Goal: Contribute content: Add original content to the website for others to see

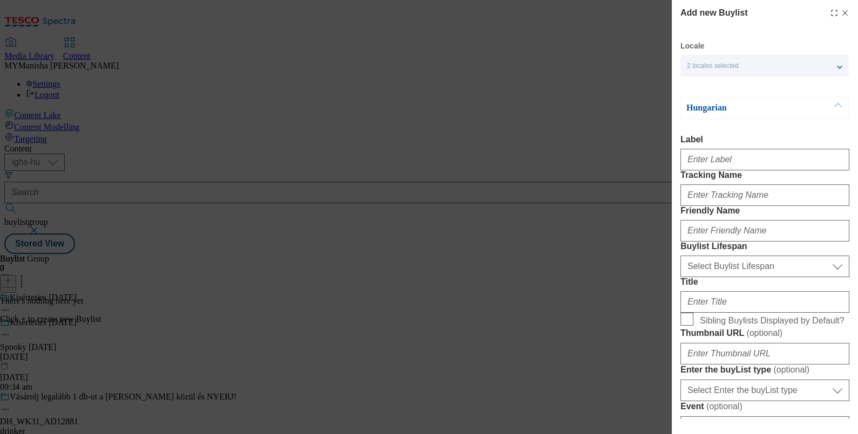
select select "ighs-hu"
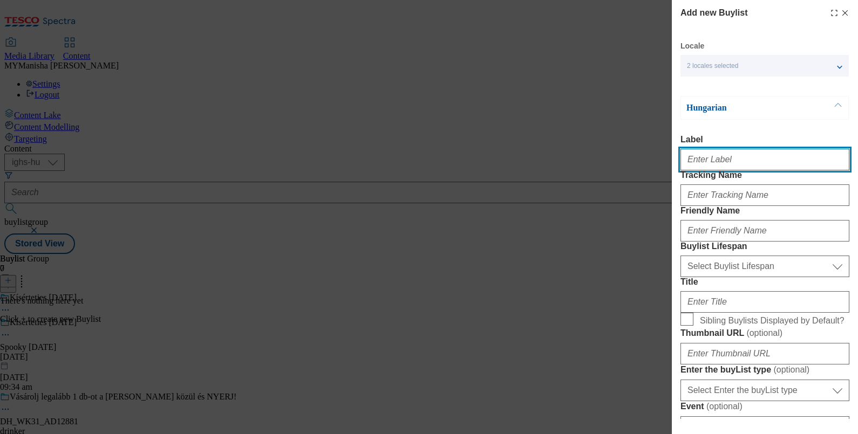
click at [743, 169] on input "Label" at bounding box center [765, 160] width 169 height 22
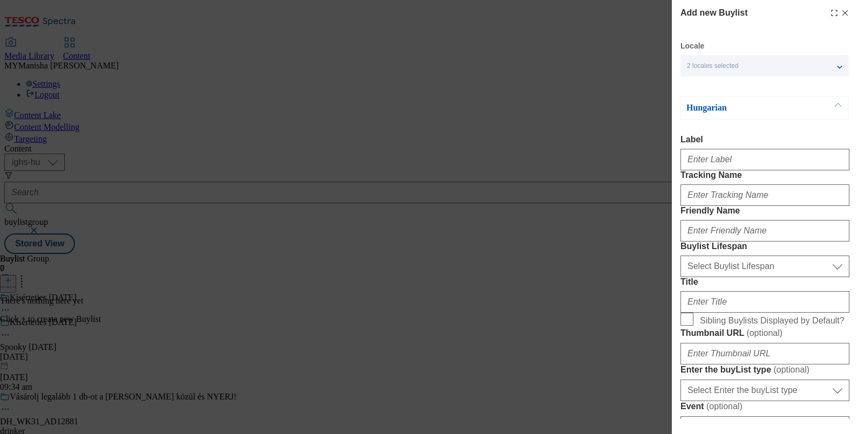
click at [839, 107] on button "Modal" at bounding box center [838, 108] width 21 height 23
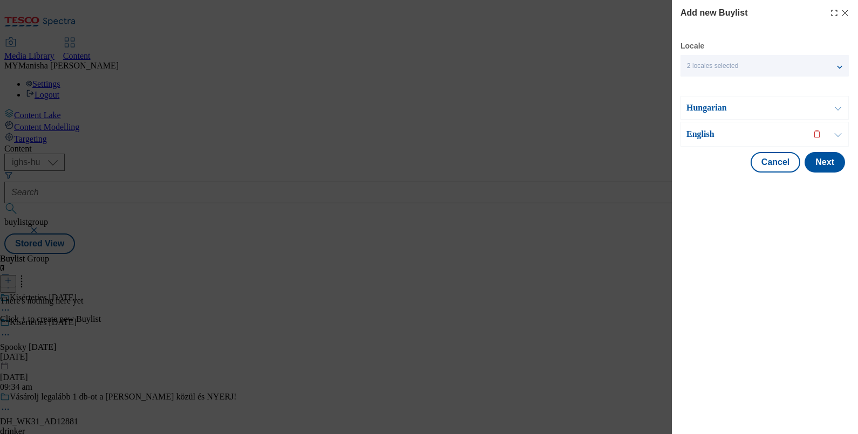
click at [836, 133] on button "Modal" at bounding box center [838, 135] width 21 height 24
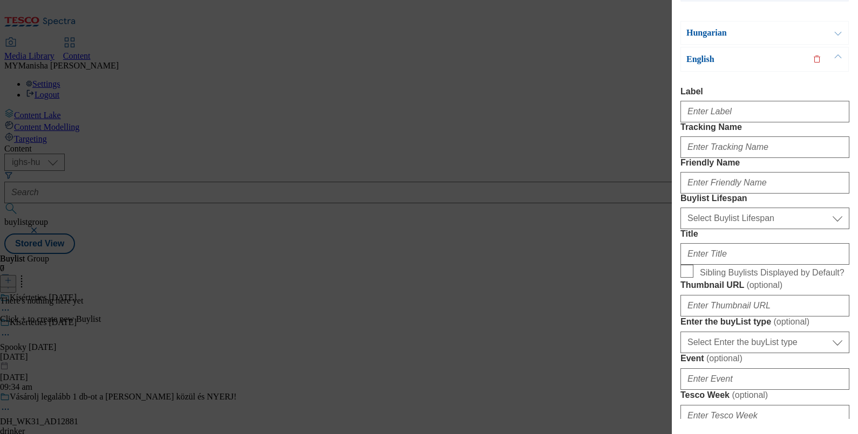
scroll to position [79, 0]
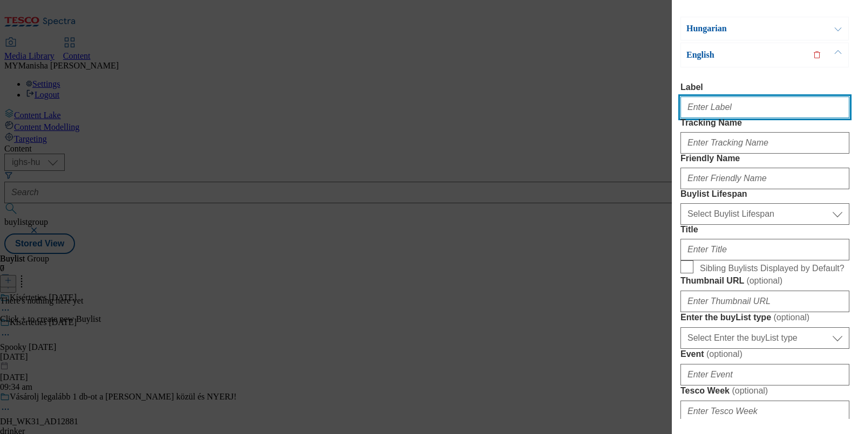
click at [731, 111] on input "Label" at bounding box center [765, 108] width 169 height 22
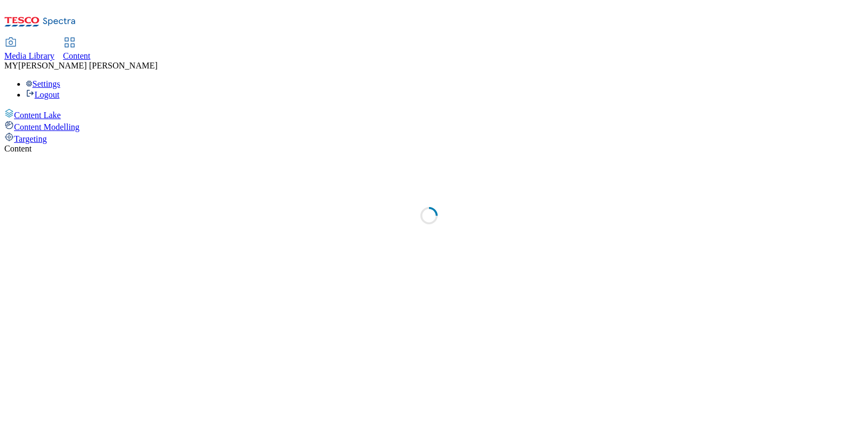
select select "ighs-hu"
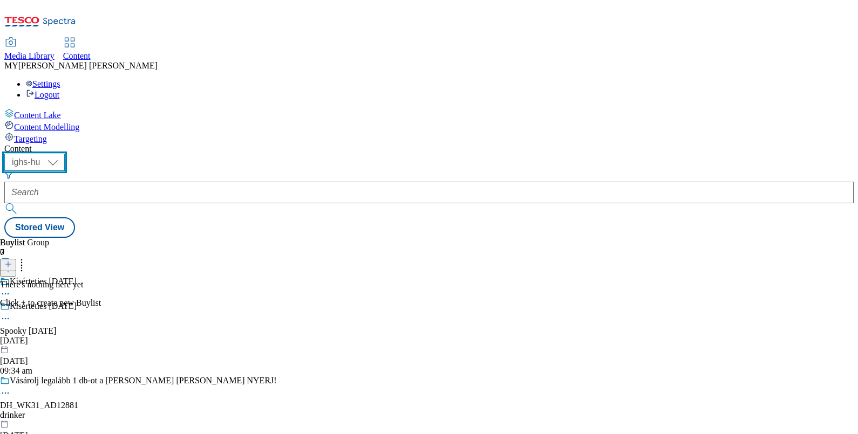
click at [65, 154] on select "ighs-cz ighs-hu ighs-sk" at bounding box center [34, 162] width 60 height 17
click at [77, 302] on div "Kísérteties Halloween" at bounding box center [43, 307] width 67 height 10
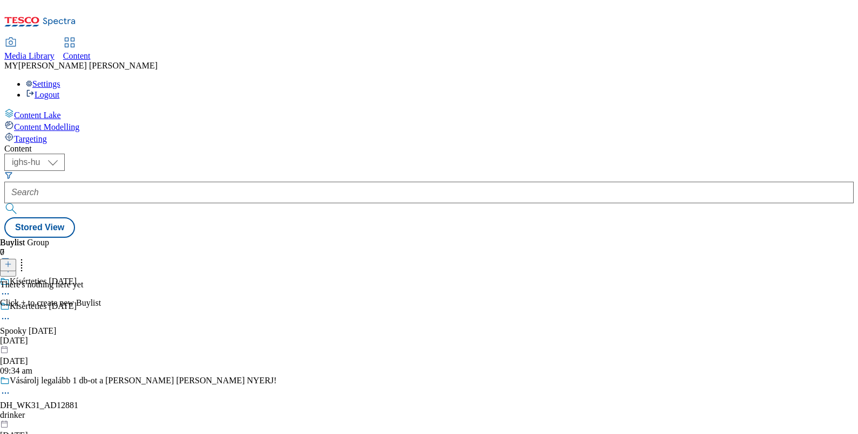
click at [12, 261] on icon at bounding box center [8, 265] width 8 height 8
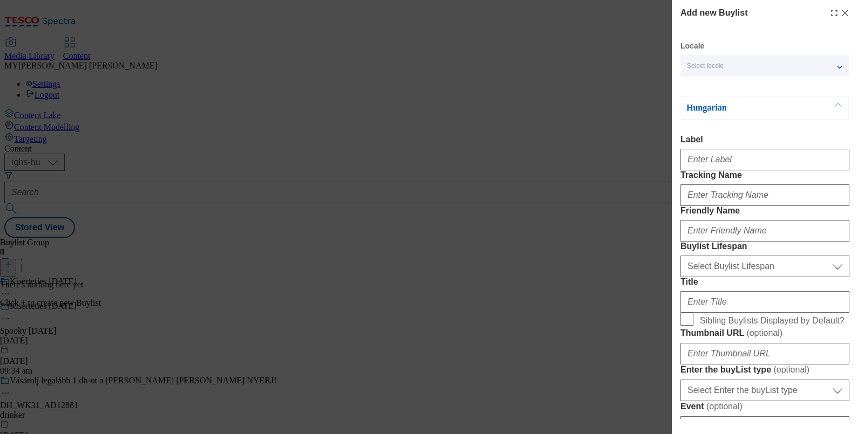
click at [824, 73] on div "Select locale" at bounding box center [765, 66] width 168 height 22
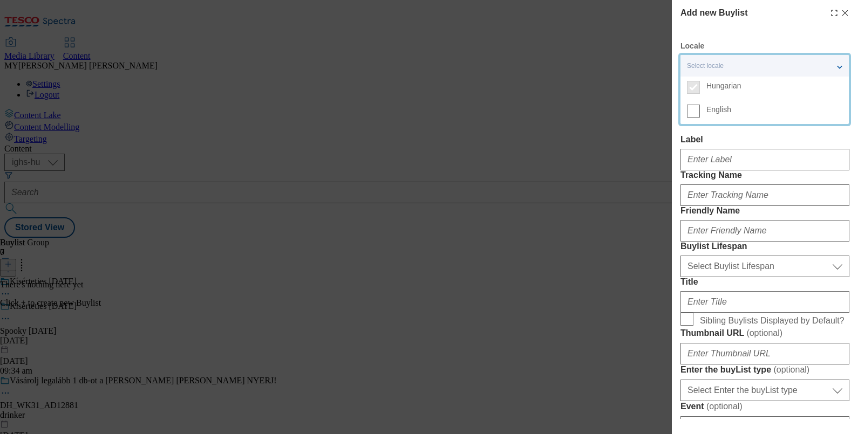
click at [691, 119] on label "English" at bounding box center [765, 112] width 168 height 24
click at [691, 118] on input "English" at bounding box center [693, 111] width 13 height 13
click at [791, 143] on label "Label" at bounding box center [765, 140] width 169 height 10
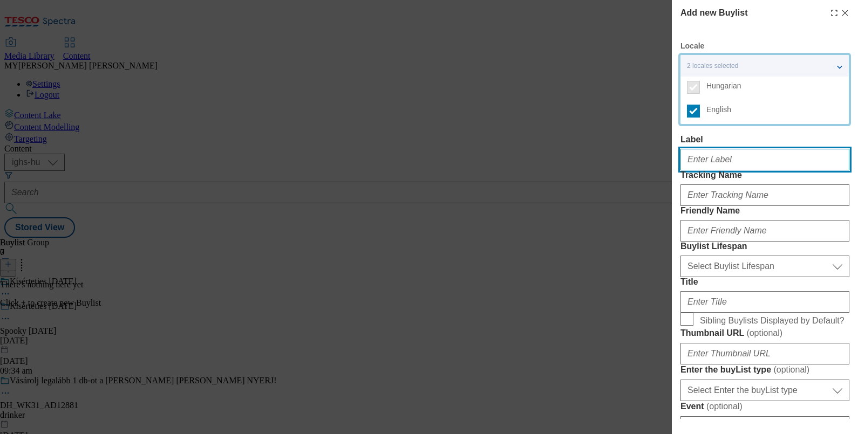
click at [791, 149] on input "Label" at bounding box center [765, 160] width 169 height 22
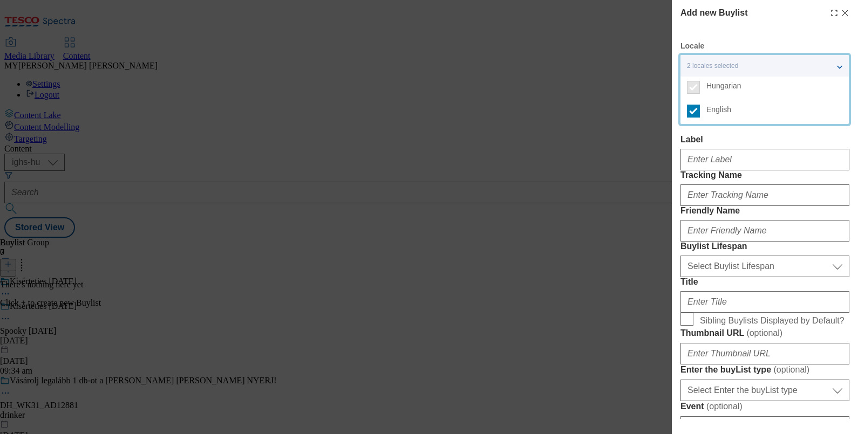
click at [834, 137] on label "Label" at bounding box center [765, 140] width 169 height 10
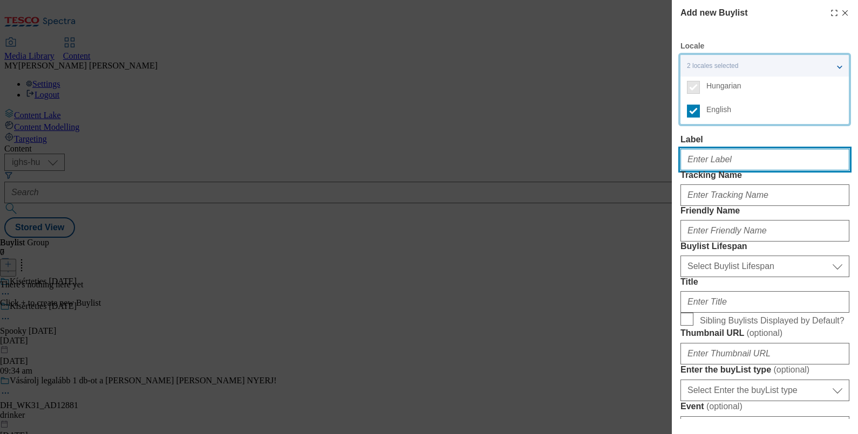
click at [834, 149] on input "Label" at bounding box center [765, 160] width 169 height 22
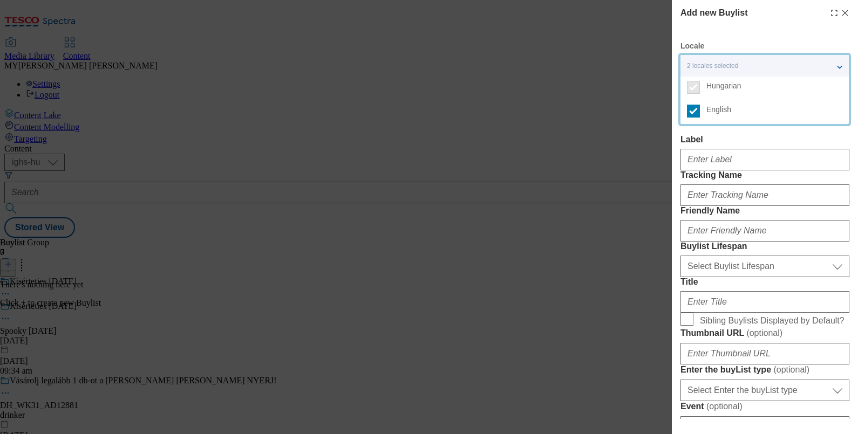
click at [840, 67] on div "2 locales selected" at bounding box center [765, 66] width 168 height 22
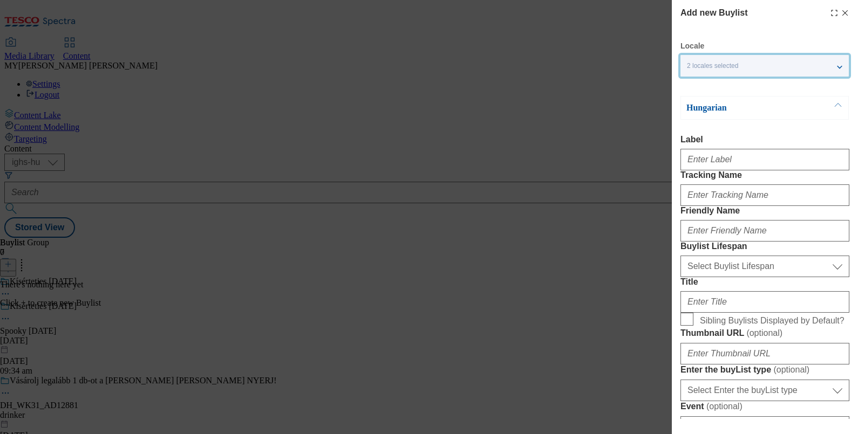
click at [838, 104] on button "Modal" at bounding box center [838, 108] width 21 height 23
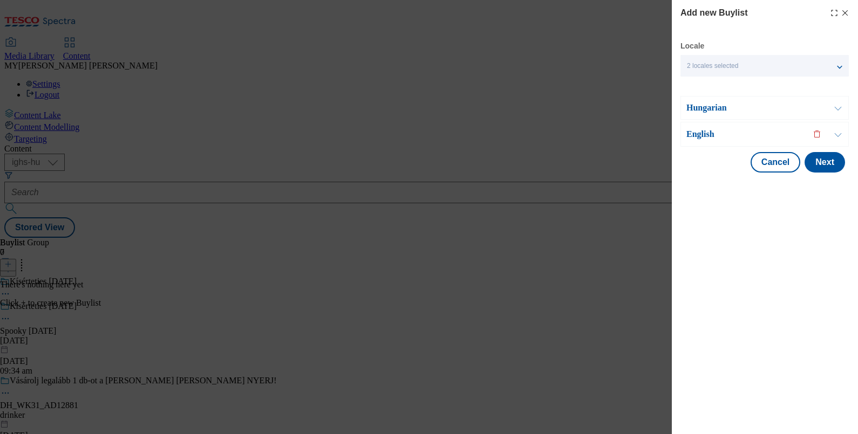
click at [837, 137] on button "Modal" at bounding box center [838, 135] width 21 height 24
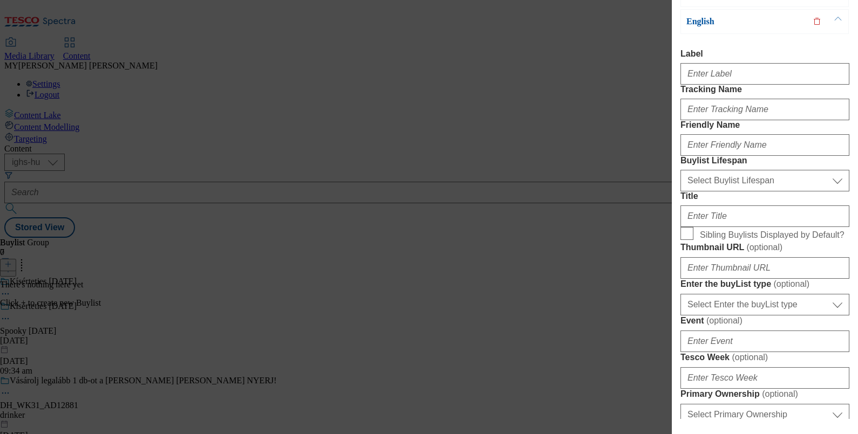
scroll to position [113, 0]
click at [714, 69] on input "Label" at bounding box center [765, 74] width 169 height 22
click at [726, 81] on input "Label" at bounding box center [765, 74] width 169 height 22
type input "Carve your pumpkin"
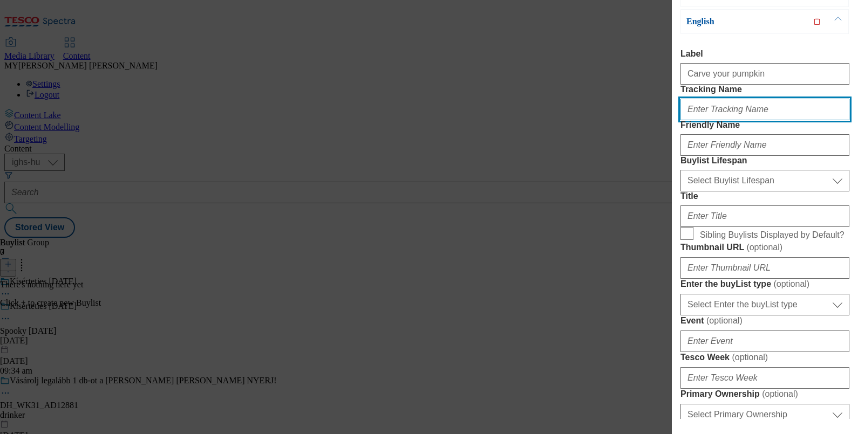
click at [713, 120] on input "Tracking Name" at bounding box center [765, 110] width 169 height 22
type input "Carve your pumpkin"
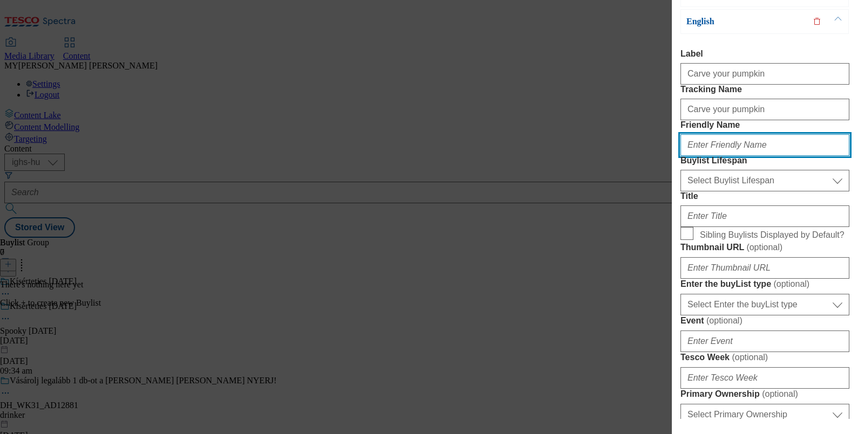
click at [709, 156] on input "Friendly Name" at bounding box center [765, 145] width 169 height 22
type input "carve-your-pumpkin"
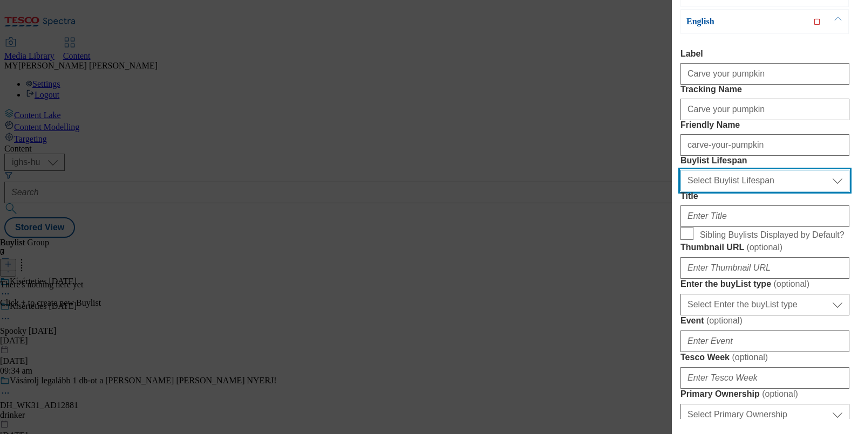
click at [723, 192] on select "Select Buylist Lifespan evergreen seasonal tactical" at bounding box center [765, 181] width 169 height 22
select select "evergreen"
click at [681, 192] on select "Select Buylist Lifespan evergreen seasonal tactical" at bounding box center [765, 181] width 169 height 22
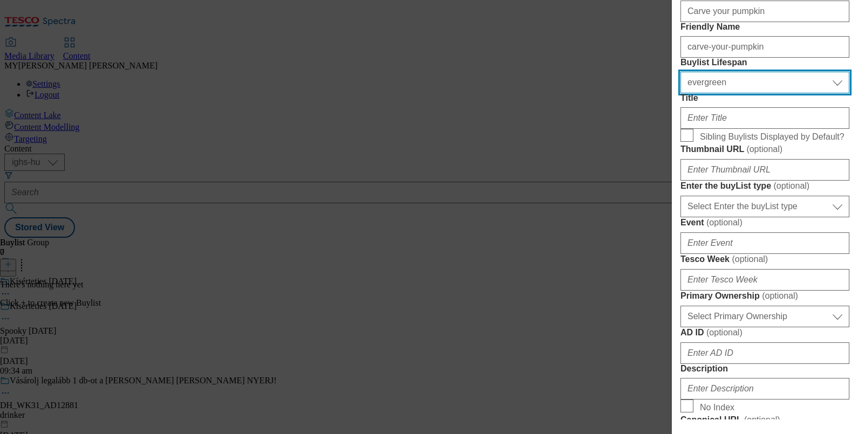
scroll to position [213, 0]
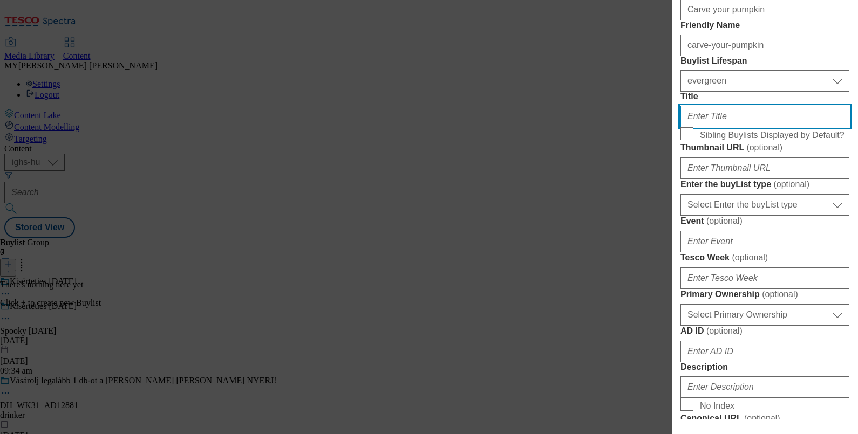
click at [726, 127] on input "Title" at bounding box center [765, 117] width 169 height 22
type input "c"
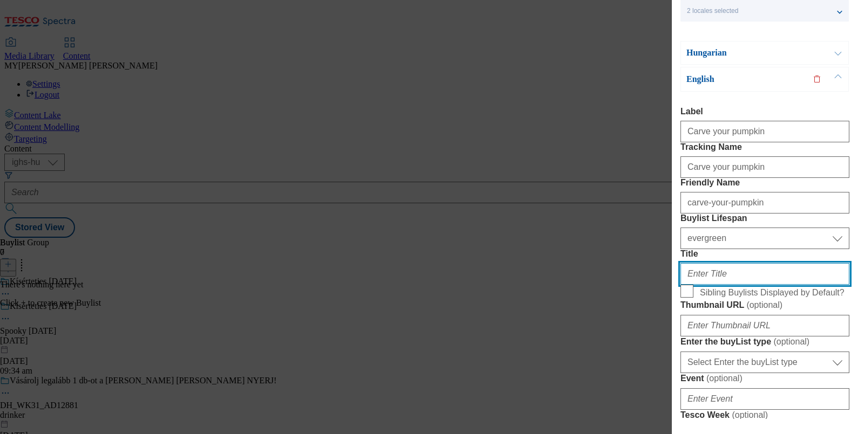
scroll to position [52, 0]
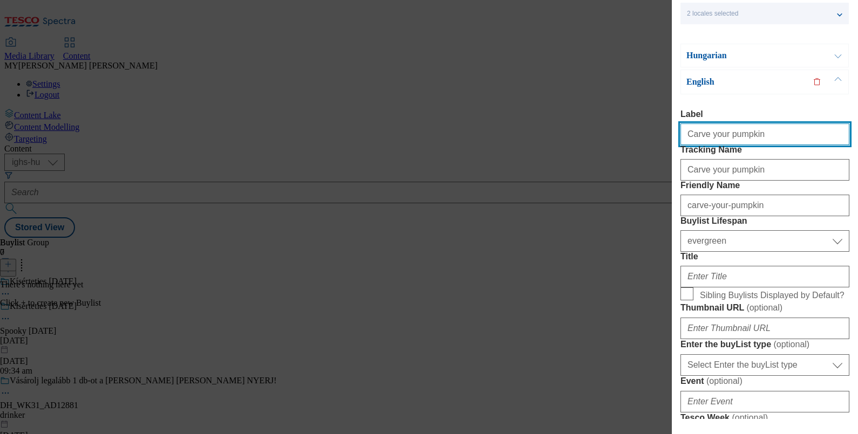
click at [754, 141] on input "Carve your pumpkin" at bounding box center [765, 135] width 169 height 22
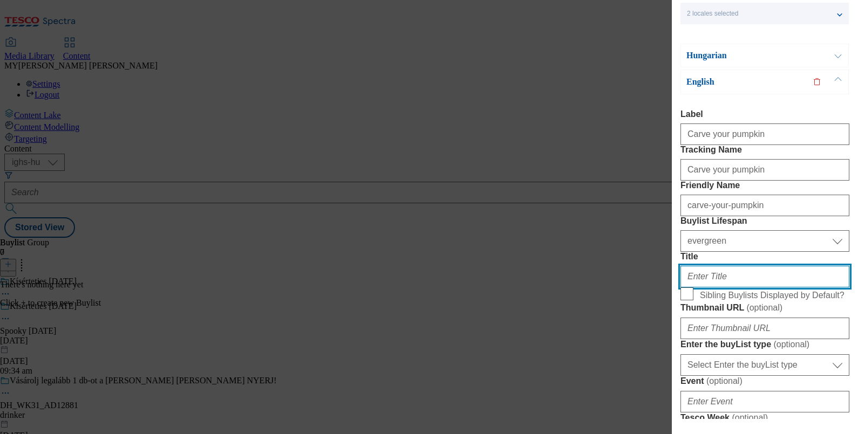
click at [708, 288] on input "Title" at bounding box center [765, 277] width 169 height 22
paste input "Carve your pumpkin"
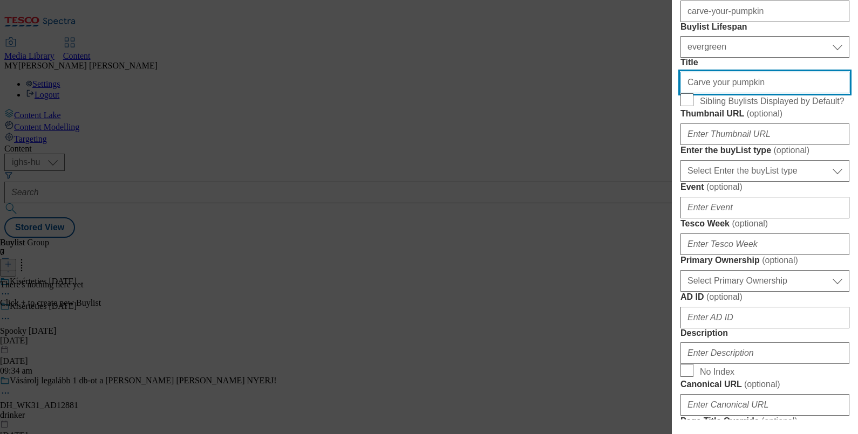
scroll to position [256, 0]
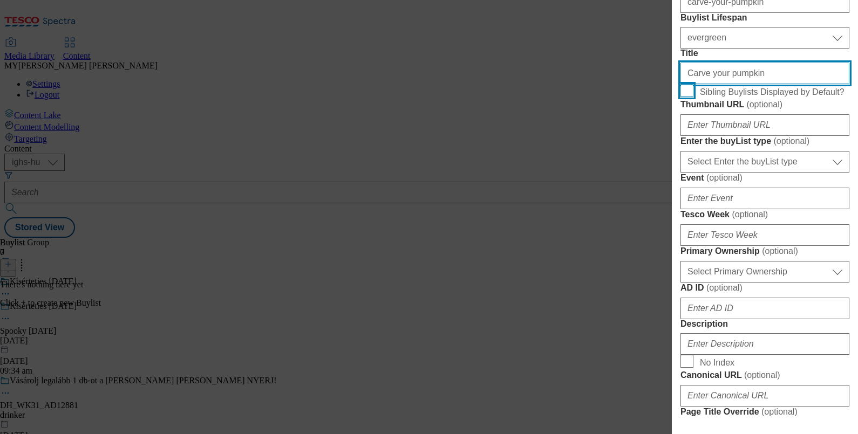
type input "Carve your pumpkin"
click at [688, 97] on input "Sibling Buylists Displayed by Default?" at bounding box center [687, 90] width 13 height 13
checkbox input "true"
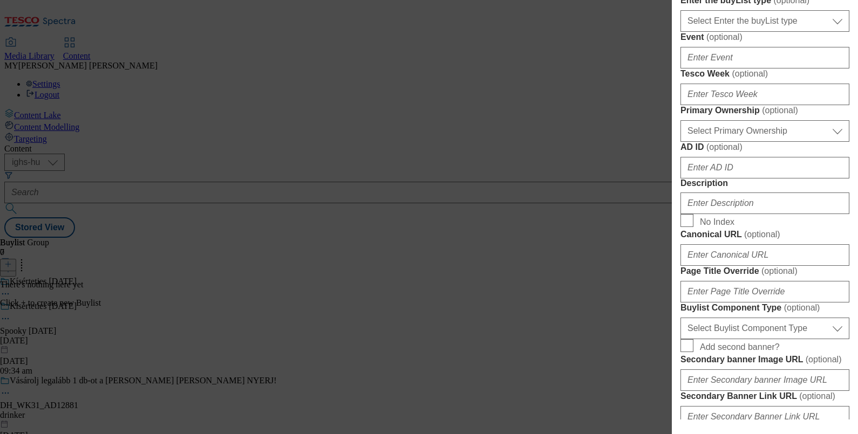
scroll to position [398, 0]
paste input "https://digitalcontent.api.tesco.com/v2/media/ighs-ce-mktg/b334ed0e-f9a2-4eec-8…"
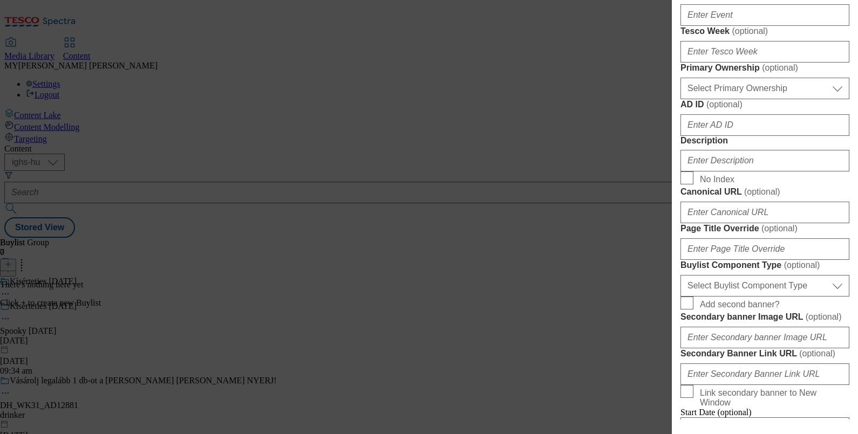
scroll to position [444, 0]
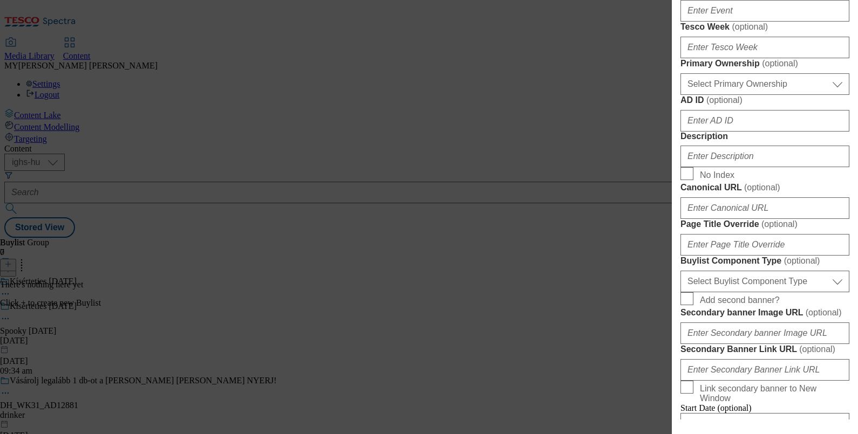
type input "https://digitalcontent.api.tesco.com/v2/media/ighs-ce-mktg/b334ed0e-f9a2-4eec-8…"
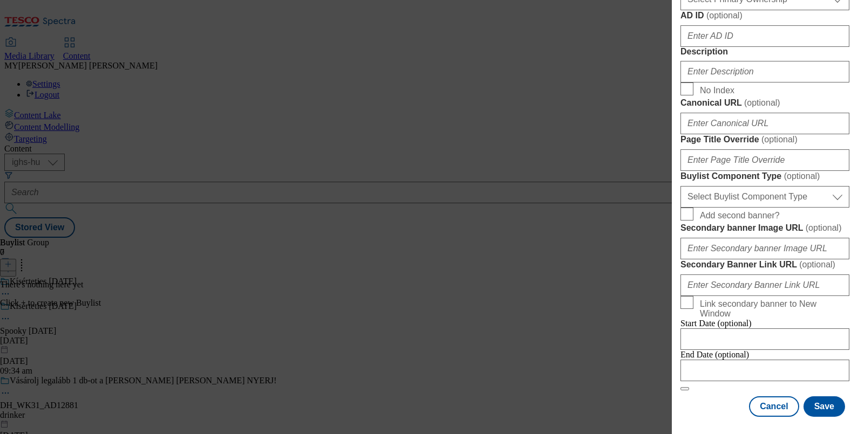
scroll to position [586, 0]
click at [718, 83] on input "Description" at bounding box center [765, 72] width 169 height 22
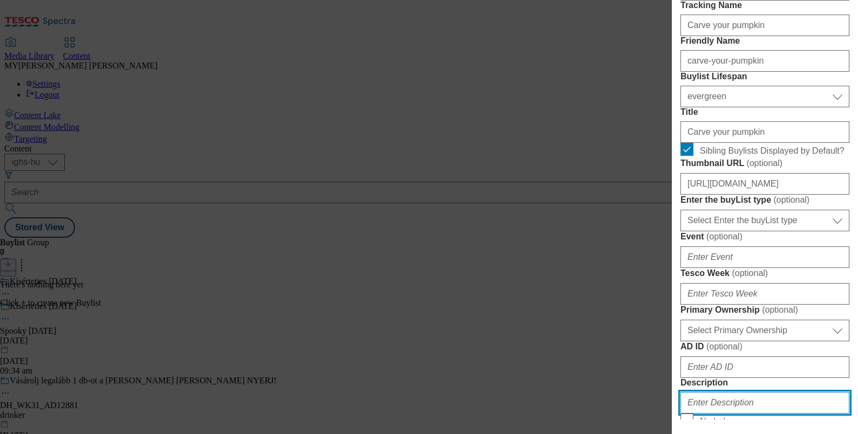
scroll to position [196, 0]
type input "Carve your pumpkin"
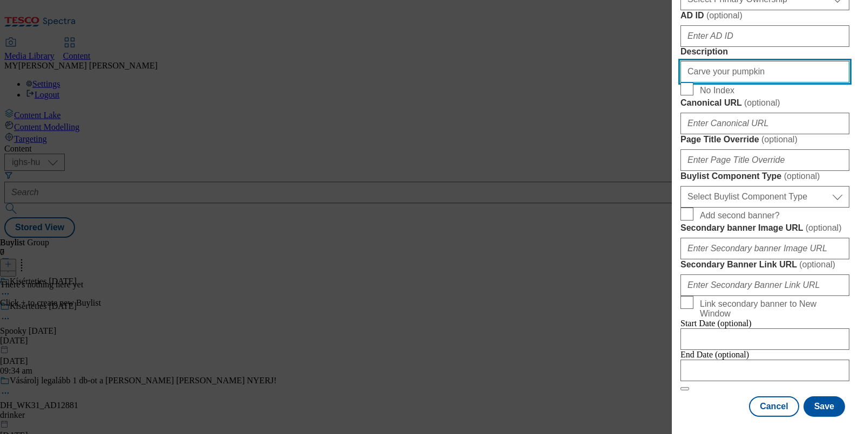
scroll to position [873, 0]
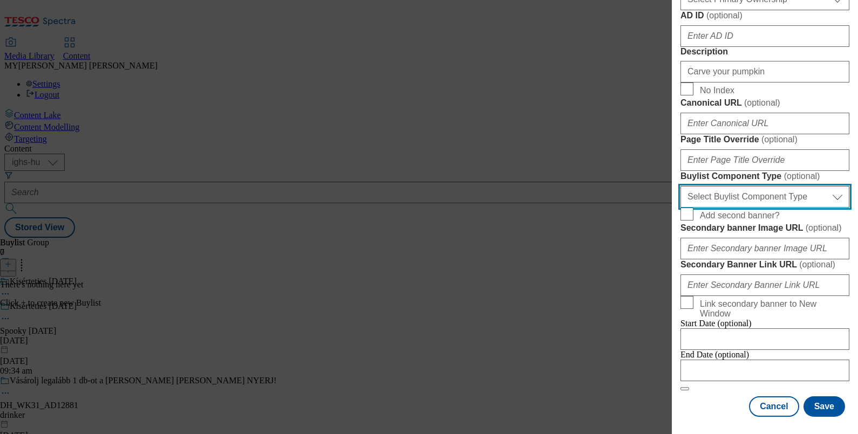
click at [762, 186] on select "Select Buylist Component Type Banner Competition Header Meal" at bounding box center [765, 197] width 169 height 22
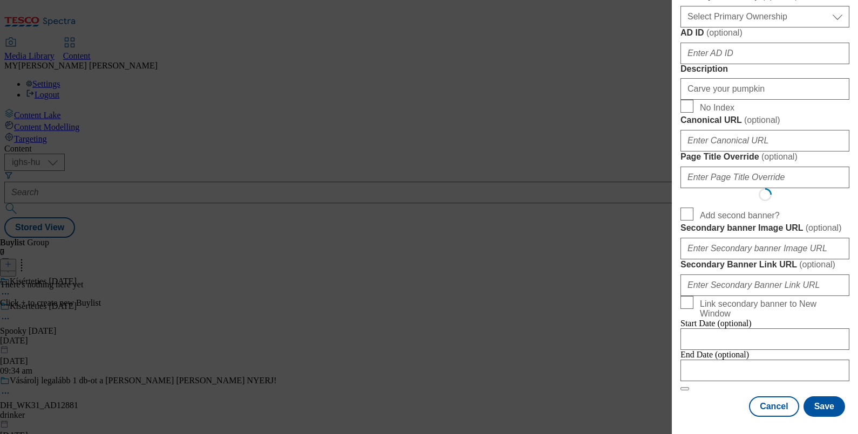
select select "Banner"
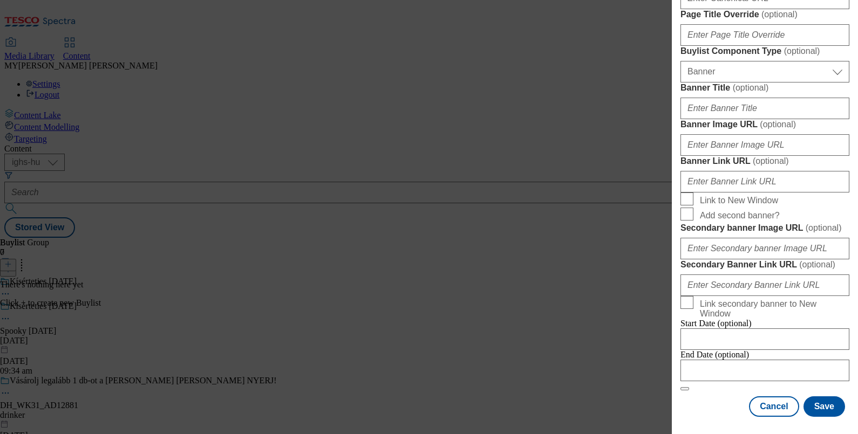
scroll to position [955, 0]
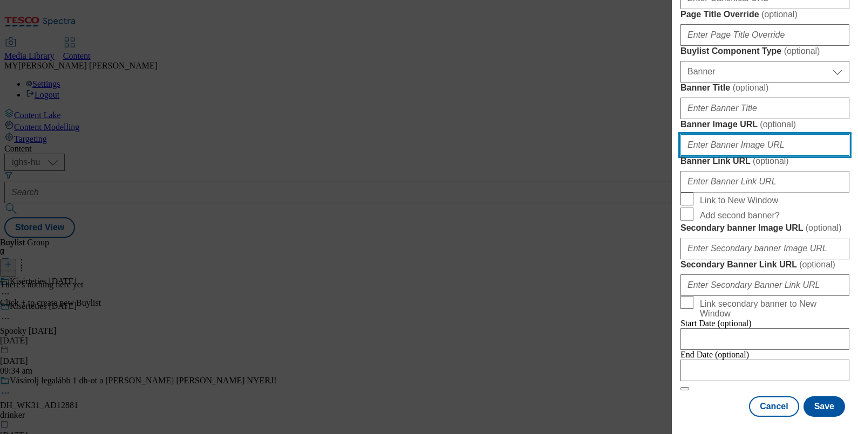
click at [739, 156] on input "Banner Image URL ( optional )" at bounding box center [765, 145] width 169 height 22
paste input "https://digitalcontent.api.tesco.com/v2/media/ighs-ce-mktg/ab8c76f3-7c79-4307-b…"
type input "https://digitalcontent.api.tesco.com/v2/media/ighs-ce-mktg/ab8c76f3-7c79-4307-b…"
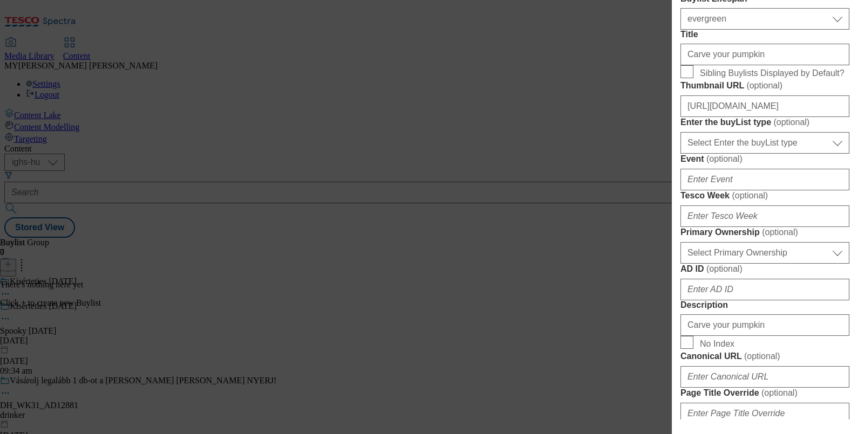
scroll to position [0, 0]
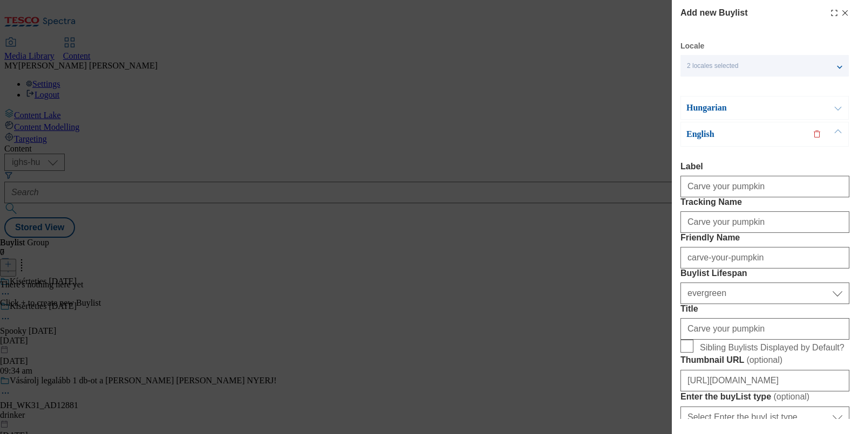
click at [839, 107] on button "Modal" at bounding box center [838, 108] width 21 height 23
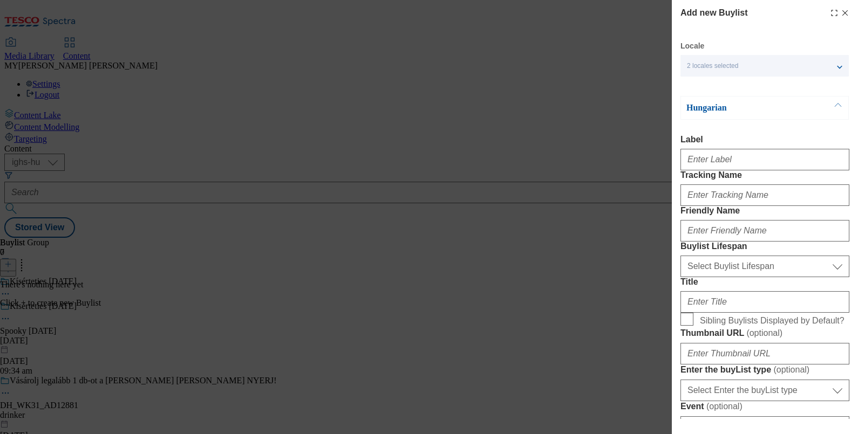
click at [818, 54] on div "Locale 2 locales selected Hungarian English" at bounding box center [765, 59] width 168 height 36
click at [824, 62] on div "2 locales selected" at bounding box center [765, 66] width 168 height 22
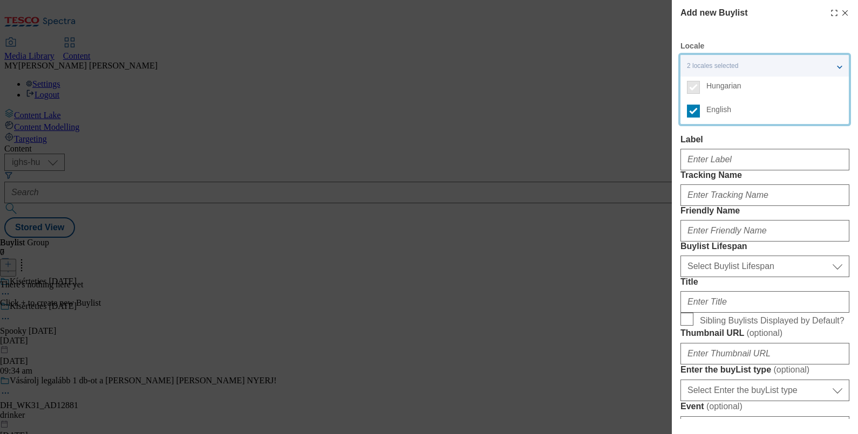
click at [824, 62] on div "2 locales selected" at bounding box center [765, 66] width 168 height 22
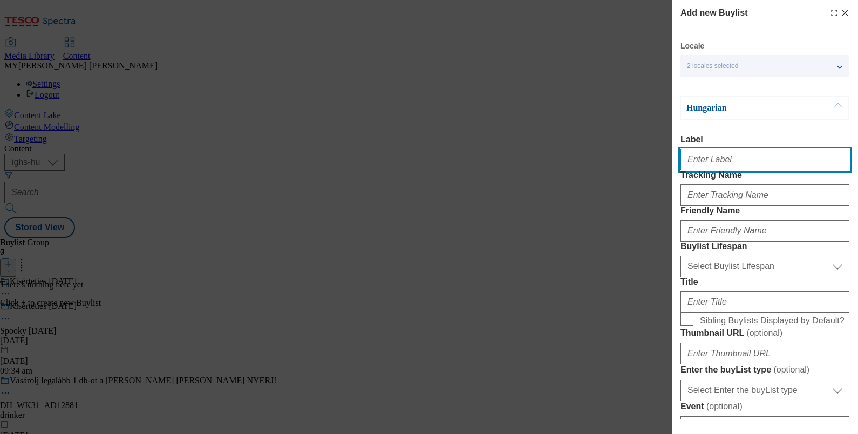
click at [714, 169] on input "Label" at bounding box center [765, 160] width 169 height 22
type input "Carve your pumpkin"
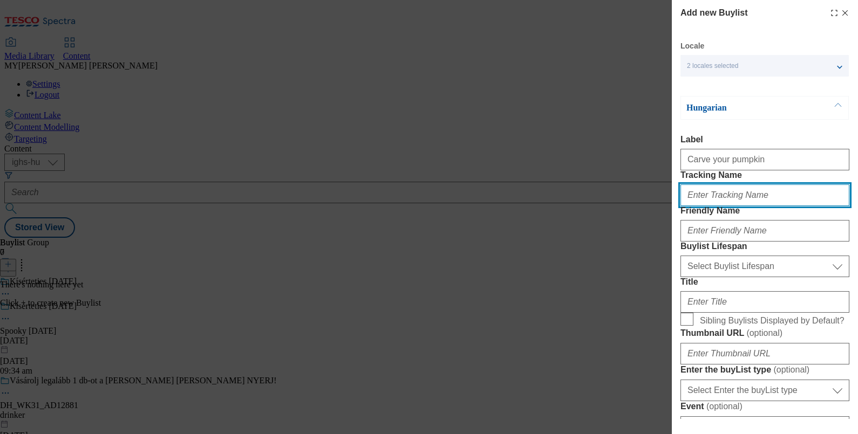
click at [720, 206] on input "Tracking Name" at bounding box center [765, 196] width 169 height 22
type input "Carve your pumpkin"
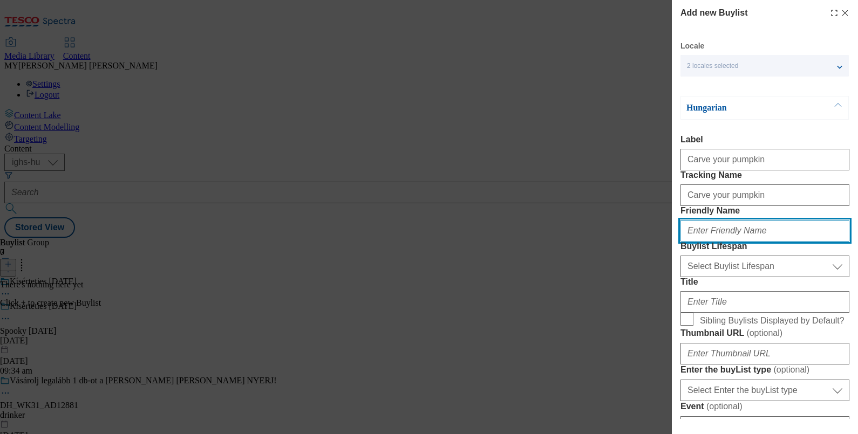
click at [710, 242] on input "Friendly Name" at bounding box center [765, 231] width 169 height 22
type input "carve-your-pumpkin"
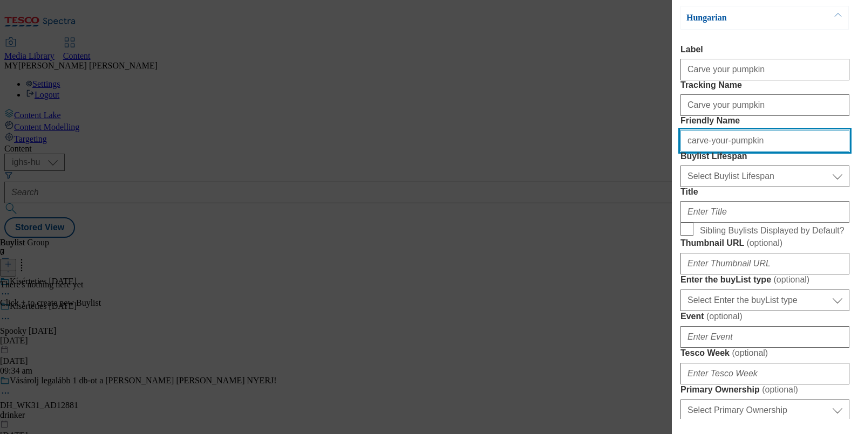
scroll to position [100, 0]
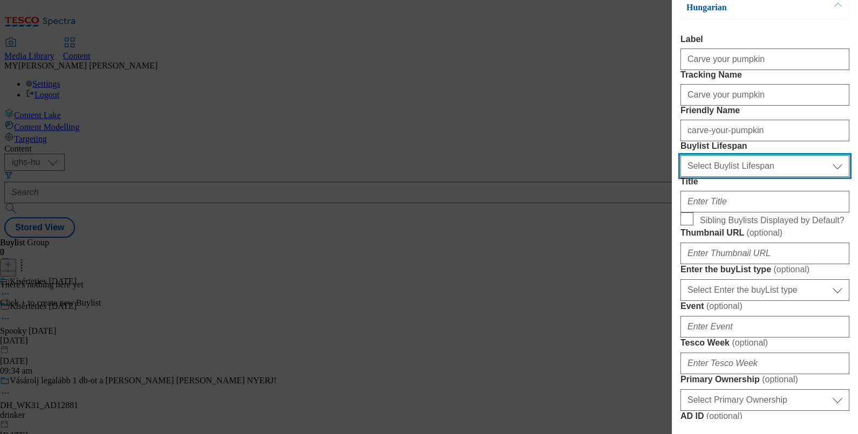
click at [765, 177] on select "Select Buylist Lifespan evergreen seasonal tactical" at bounding box center [765, 166] width 169 height 22
select select "evergreen"
click at [681, 177] on select "Select Buylist Lifespan evergreen seasonal tactical" at bounding box center [765, 166] width 169 height 22
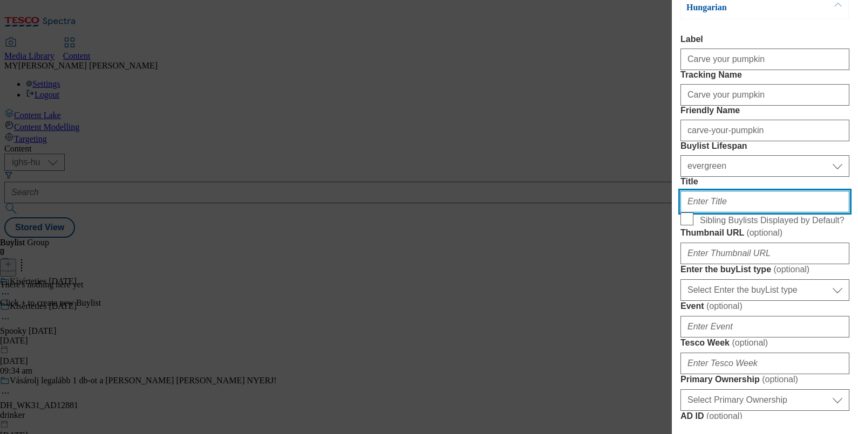
click at [707, 213] on input "Title" at bounding box center [765, 202] width 169 height 22
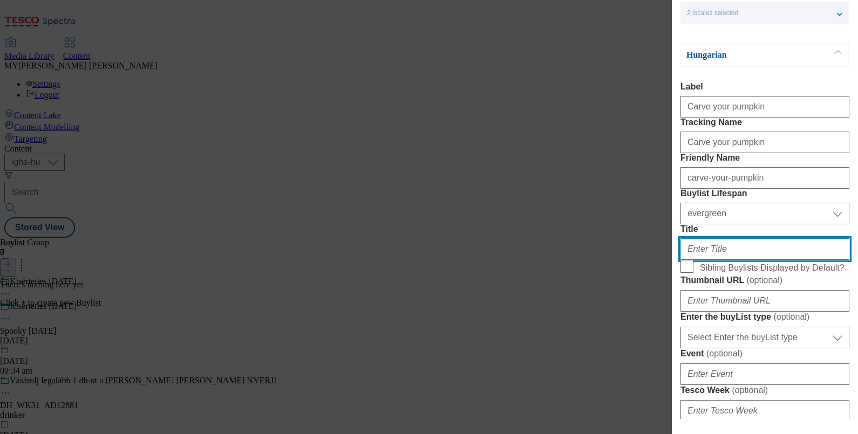
scroll to position [0, 0]
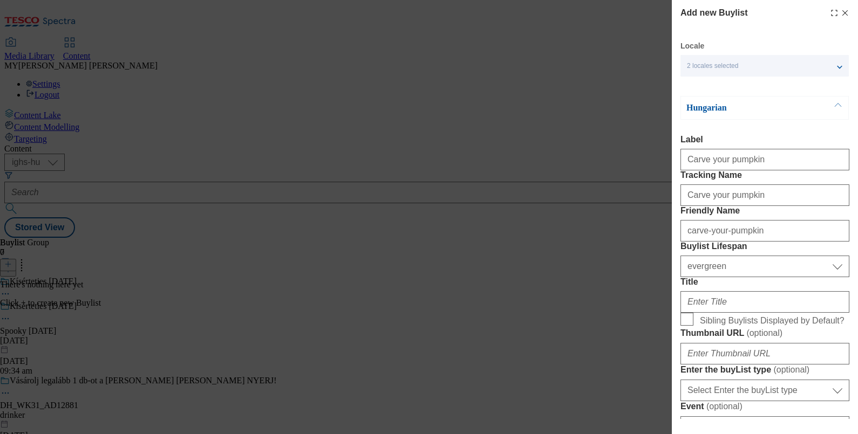
click at [841, 10] on icon "Modal" at bounding box center [845, 13] width 9 height 9
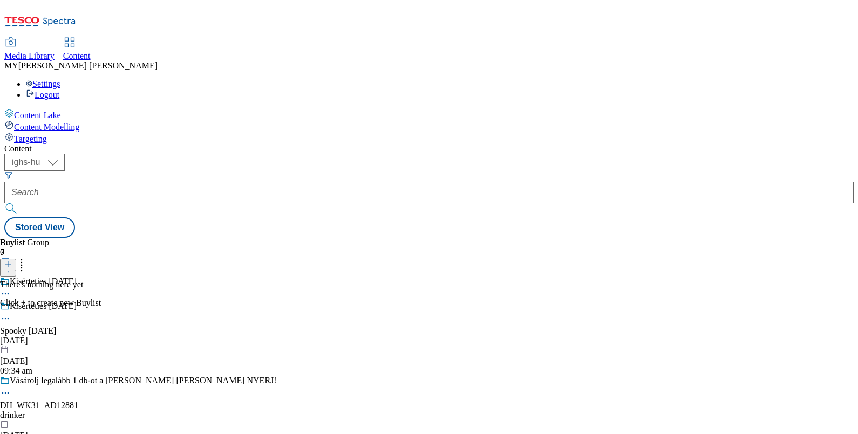
click at [12, 261] on icon at bounding box center [8, 265] width 8 height 8
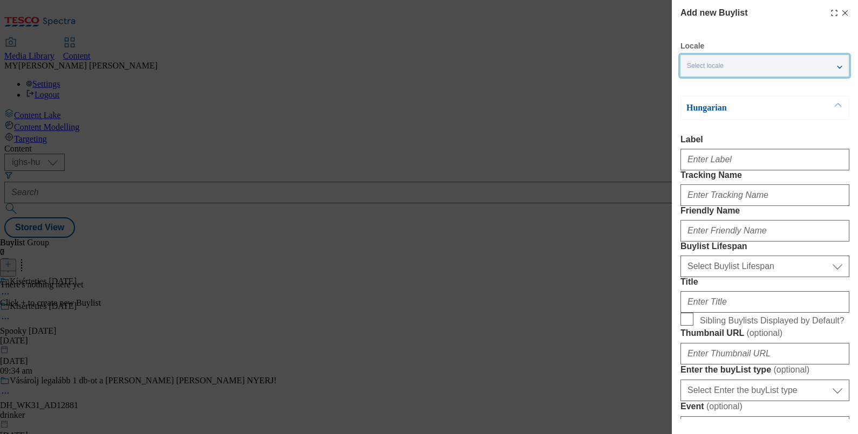
click at [769, 64] on div "Select locale" at bounding box center [765, 66] width 168 height 22
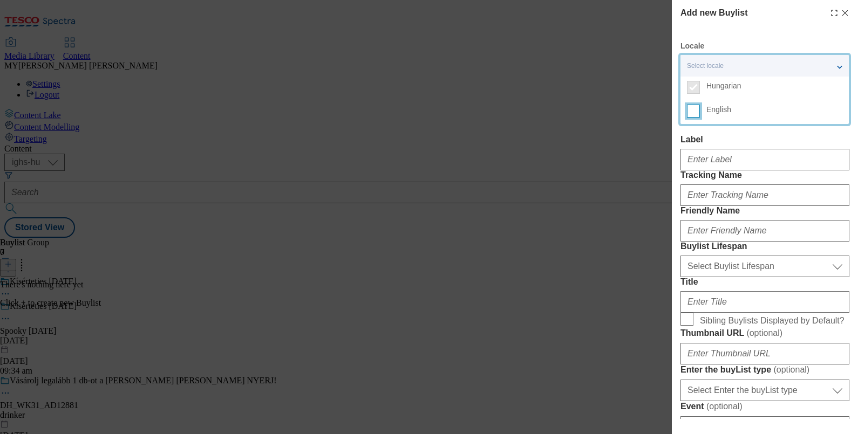
click at [696, 111] on input "English" at bounding box center [693, 111] width 13 height 13
click at [749, 147] on div "Label" at bounding box center [765, 153] width 169 height 36
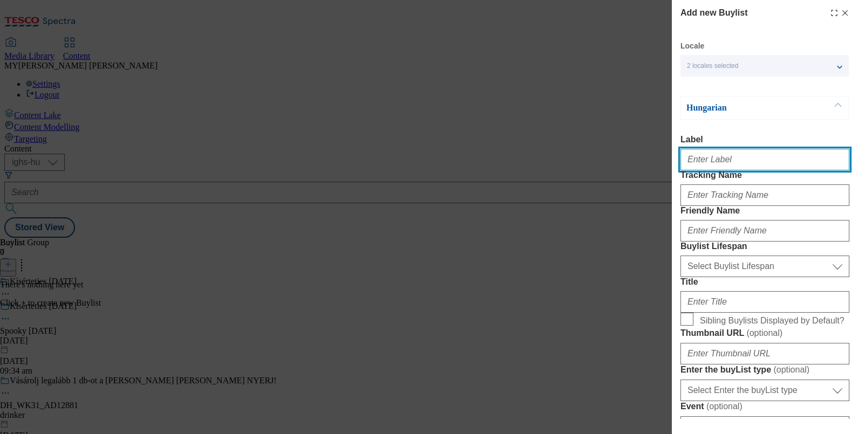
click at [720, 165] on input "Label" at bounding box center [765, 160] width 169 height 22
paste input "Premium Quality Steak Selection"
type input "Premium Quality Steak Selection"
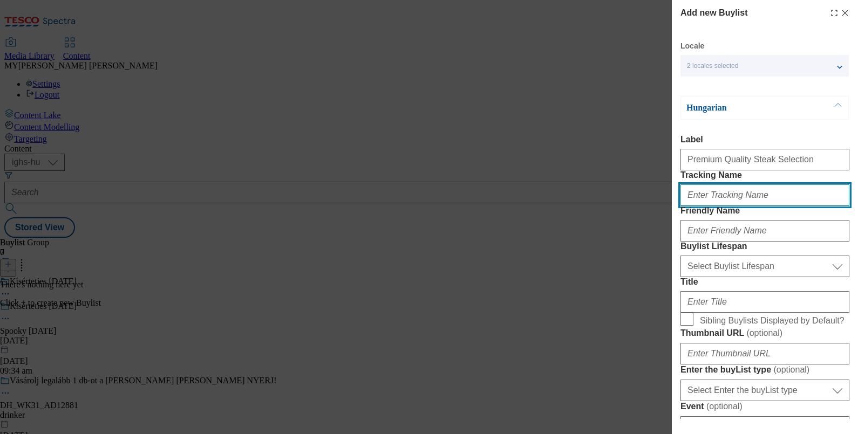
click at [726, 206] on input "Tracking Name" at bounding box center [765, 196] width 169 height 22
paste input "Premium Quality Steak Selection"
type input "Premium Quality Steak Selection"
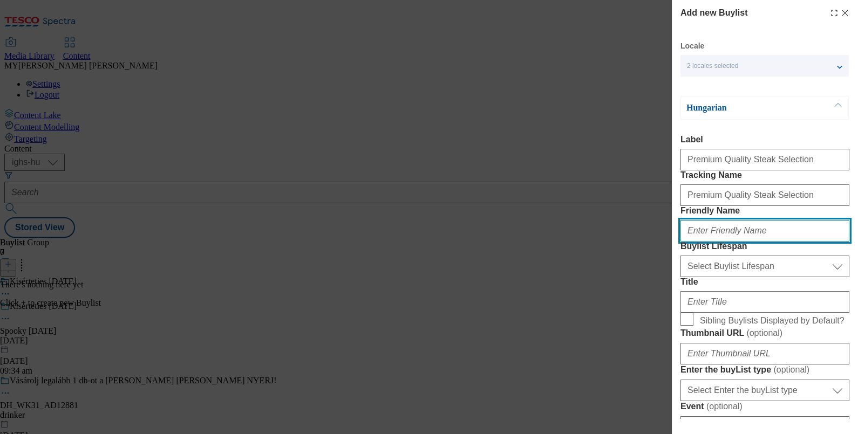
click at [699, 242] on input "Friendly Name" at bounding box center [765, 231] width 169 height 22
click at [695, 242] on input "Friendly Name" at bounding box center [765, 231] width 169 height 22
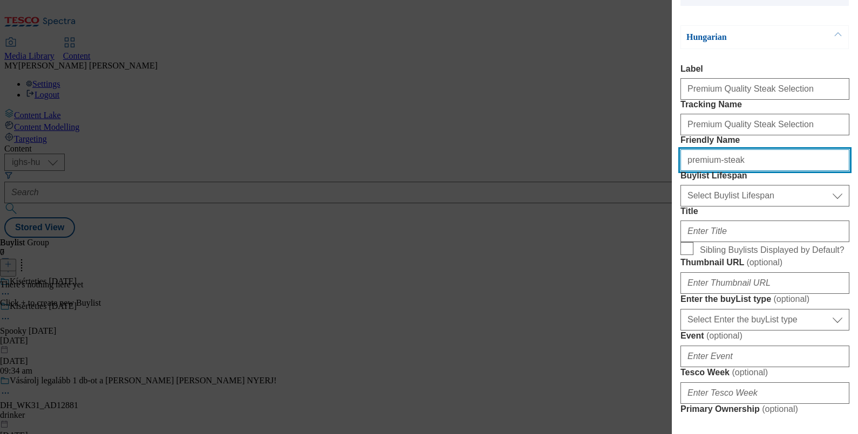
scroll to position [74, 0]
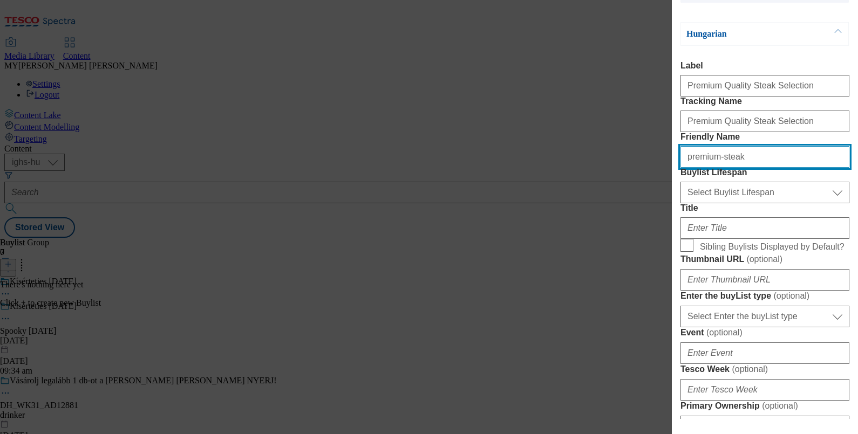
type input "premium-steak"
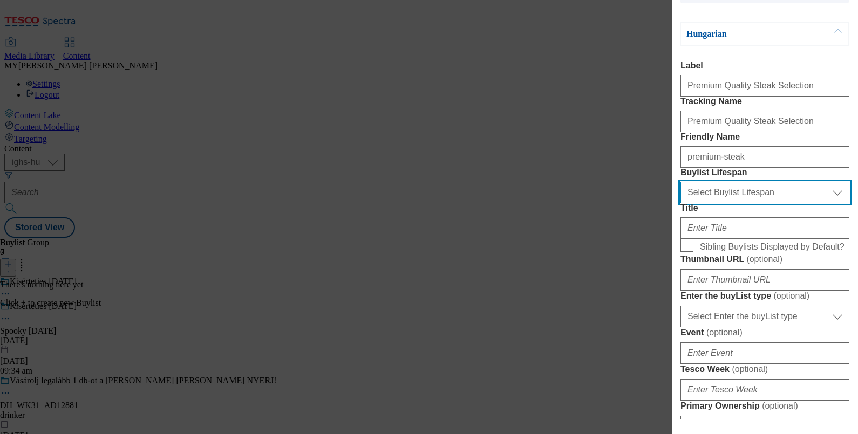
click at [728, 203] on select "Select Buylist Lifespan evergreen seasonal tactical" at bounding box center [765, 193] width 169 height 22
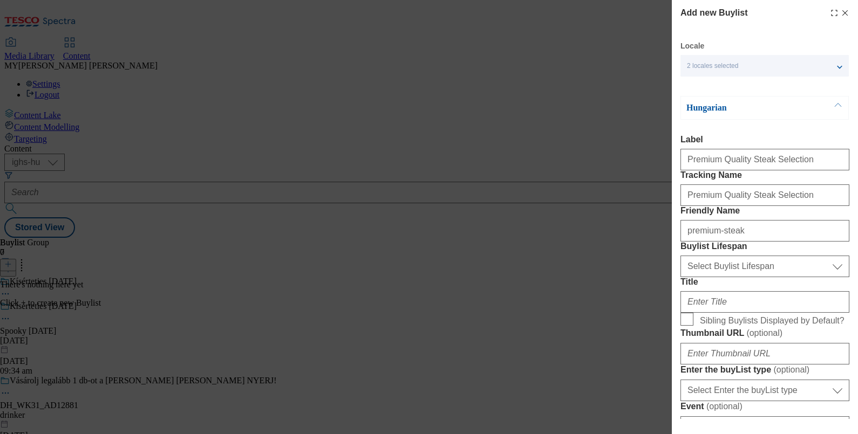
click at [841, 12] on icon "Modal" at bounding box center [845, 13] width 9 height 9
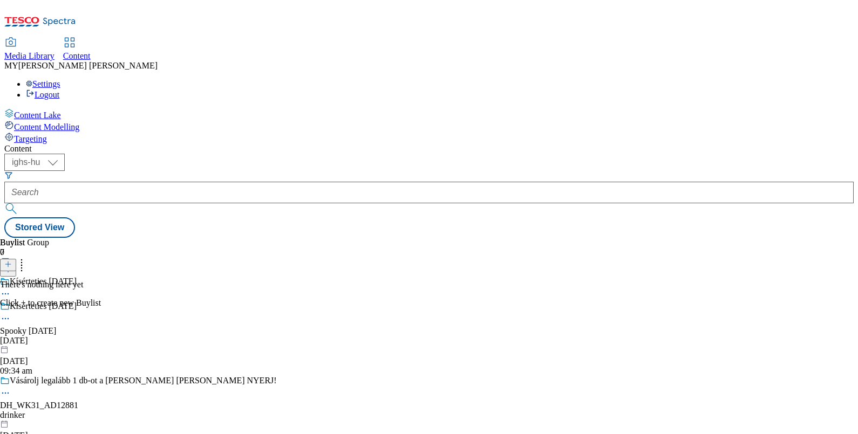
click at [12, 266] on icon at bounding box center [8, 270] width 8 height 8
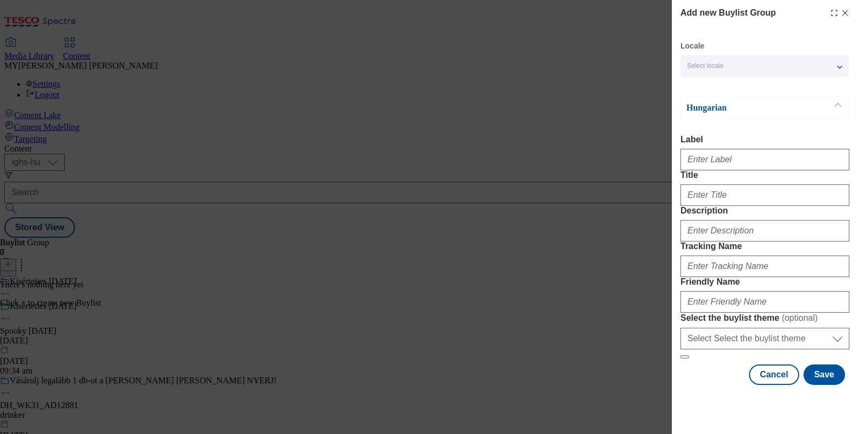
click at [841, 13] on icon "Modal" at bounding box center [845, 13] width 9 height 9
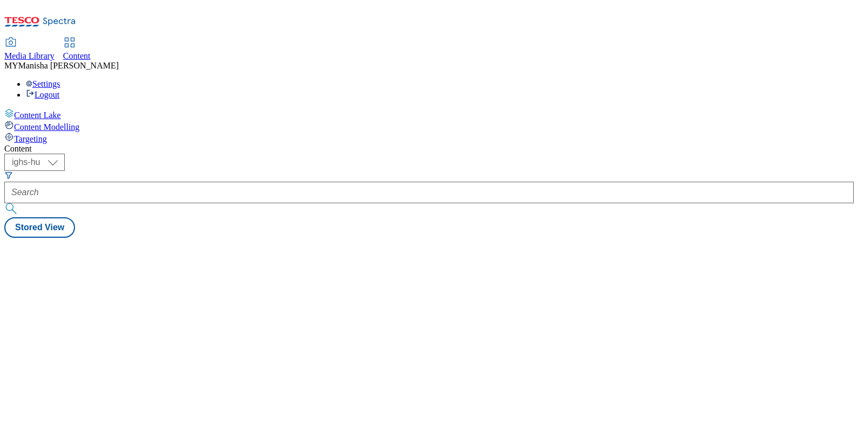
select select "ighs-hu"
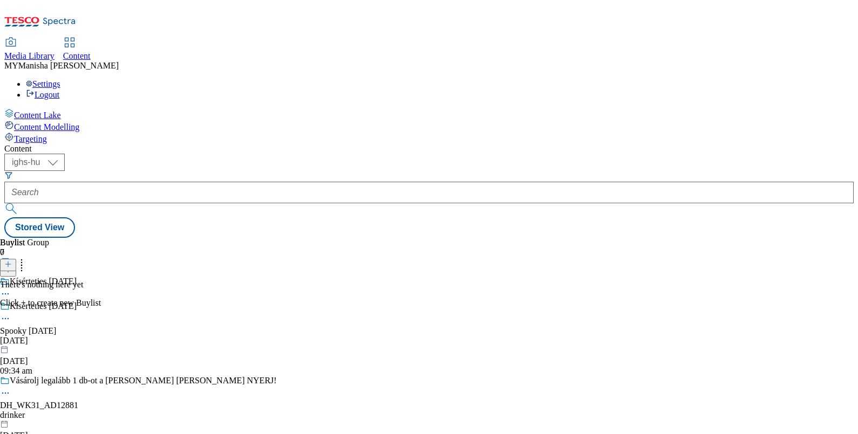
click at [27, 263] on icon at bounding box center [21, 268] width 11 height 11
click at [12, 266] on icon at bounding box center [8, 270] width 8 height 8
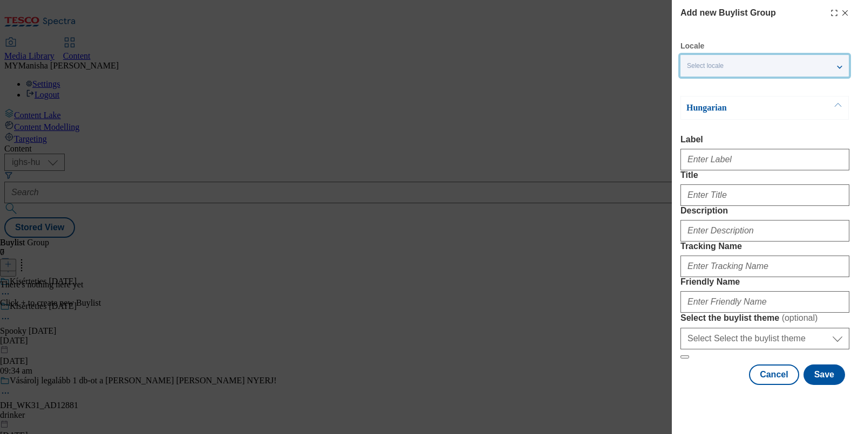
click at [840, 65] on div "Select locale" at bounding box center [765, 66] width 168 height 22
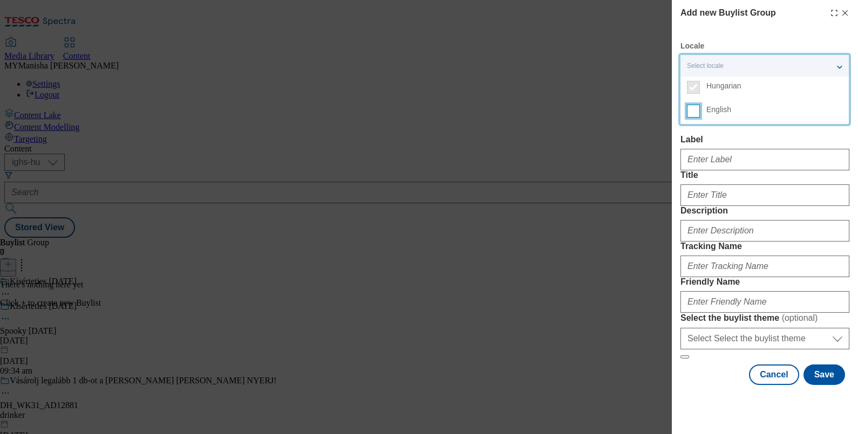
click at [698, 110] on input "English" at bounding box center [693, 111] width 13 height 13
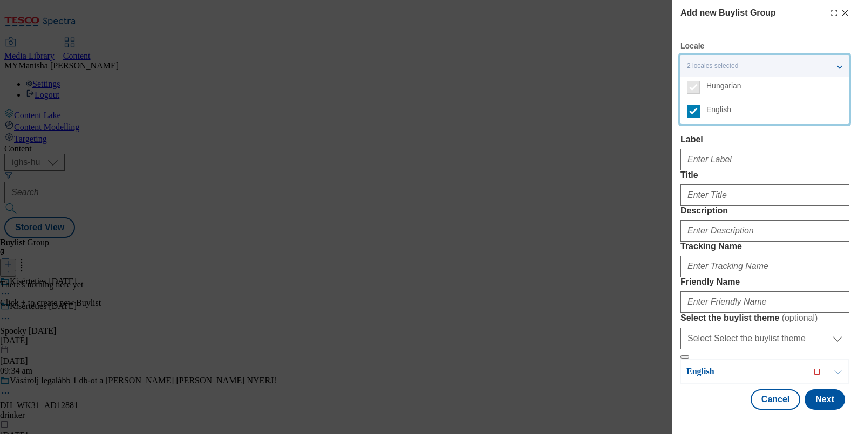
click at [766, 143] on label "Label" at bounding box center [765, 140] width 169 height 10
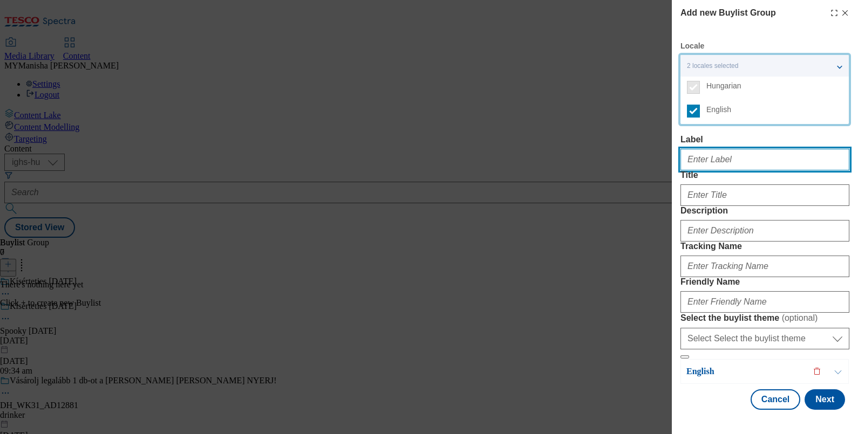
click at [766, 149] on input "Label" at bounding box center [765, 160] width 169 height 22
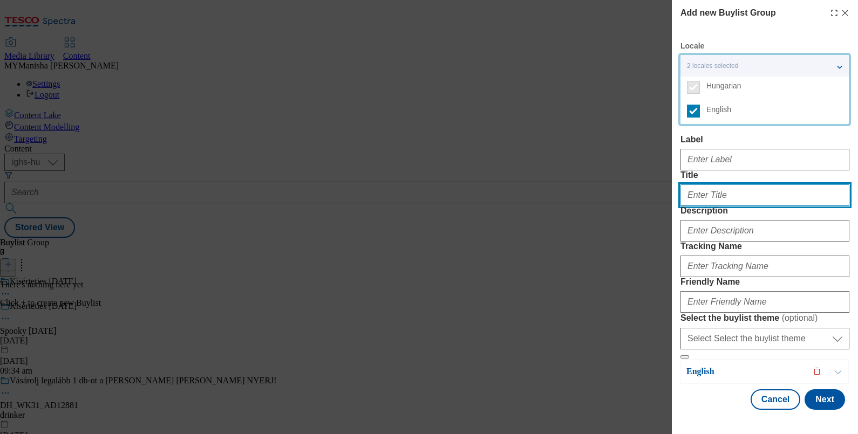
click at [722, 206] on input "Title" at bounding box center [765, 196] width 169 height 22
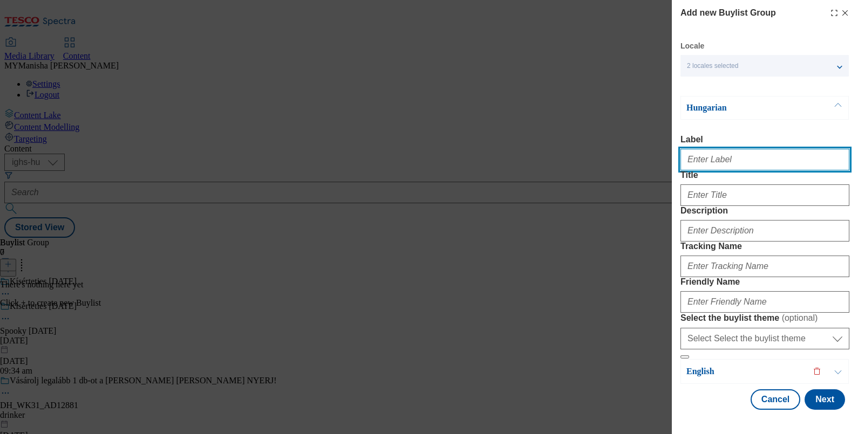
click at [714, 167] on input "Label" at bounding box center [765, 160] width 169 height 22
paste input "Premium Quality Steak Selection"
type input "Premium Quality Steak Selection"
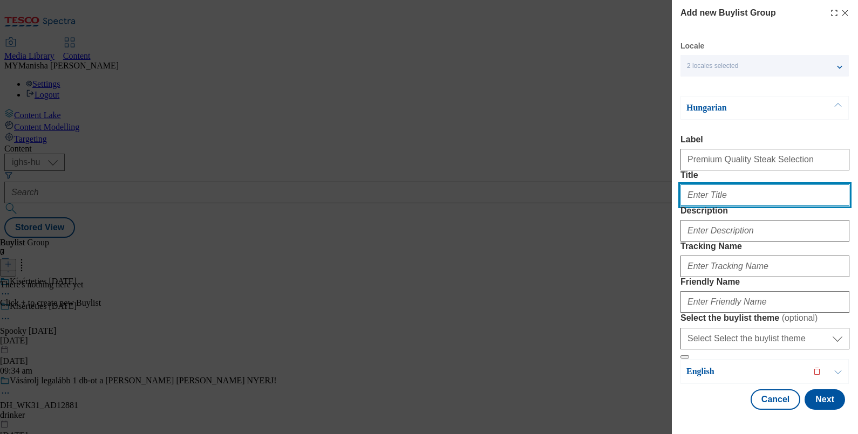
paste input "Premium Quality Steak Selection"
type input "Premium Quality Steak Selection"
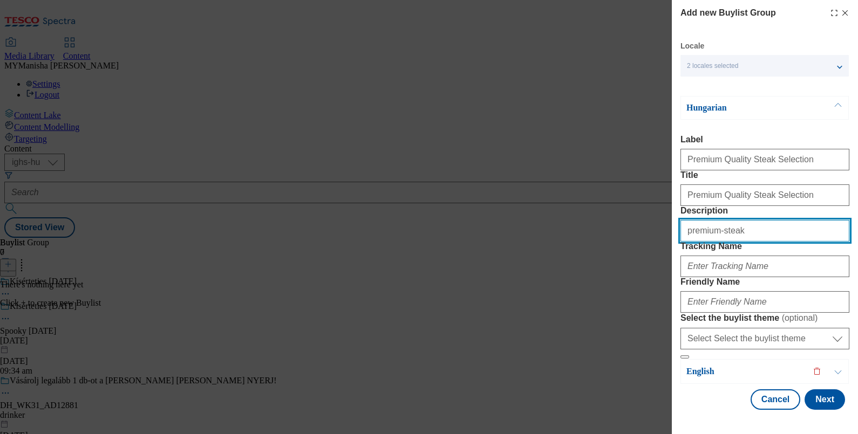
scroll to position [103, 0]
type input "premium-steak"
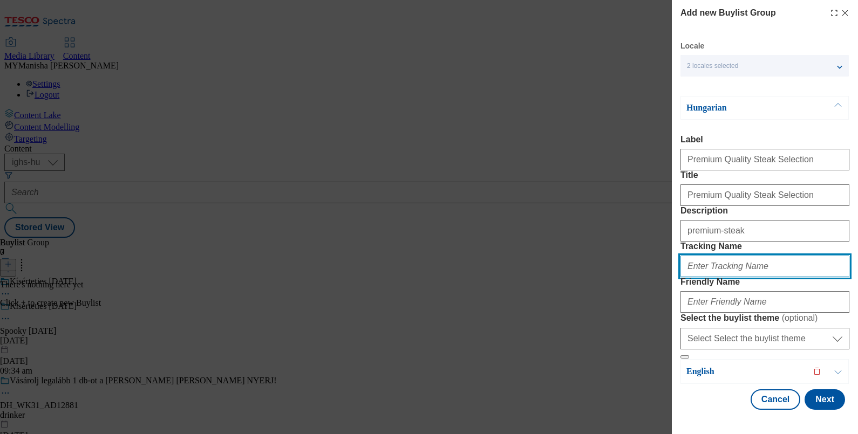
click at [746, 256] on input "Tracking Name" at bounding box center [765, 267] width 169 height 22
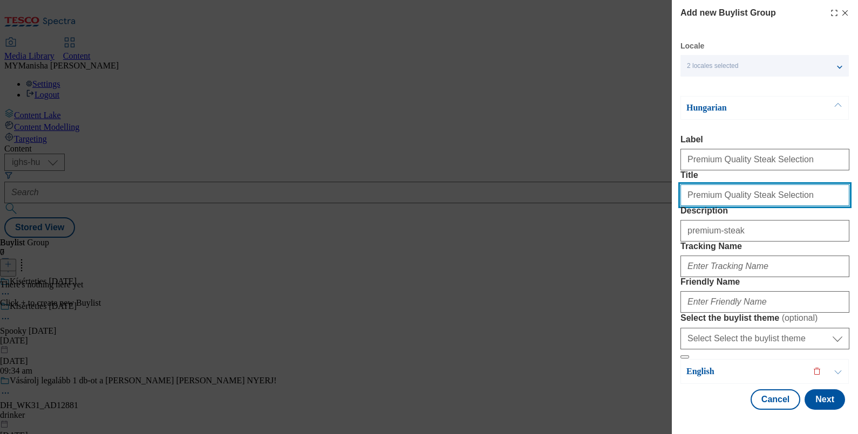
click at [791, 185] on input "Premium Quality Steak Selection" at bounding box center [765, 196] width 169 height 22
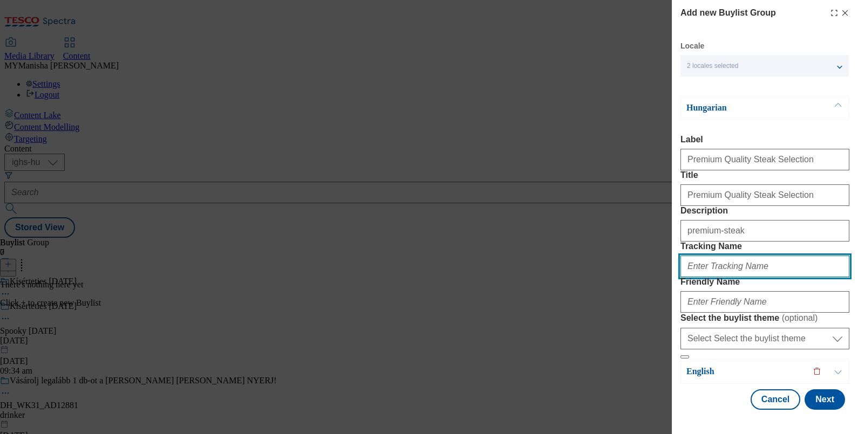
scroll to position [70, 0]
paste input "Premium Quality Steak Selection"
type input "Premium Quality Steak Selection"
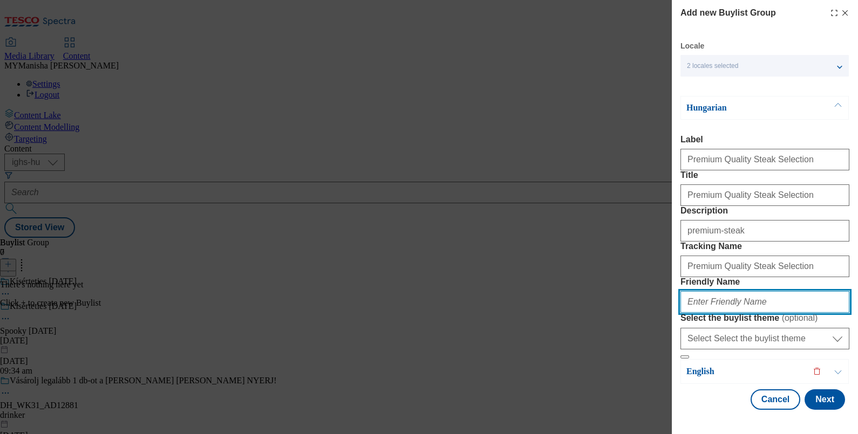
paste input "Premium Quality Steak Selection"
type input "Premium Quality Steak Selection"
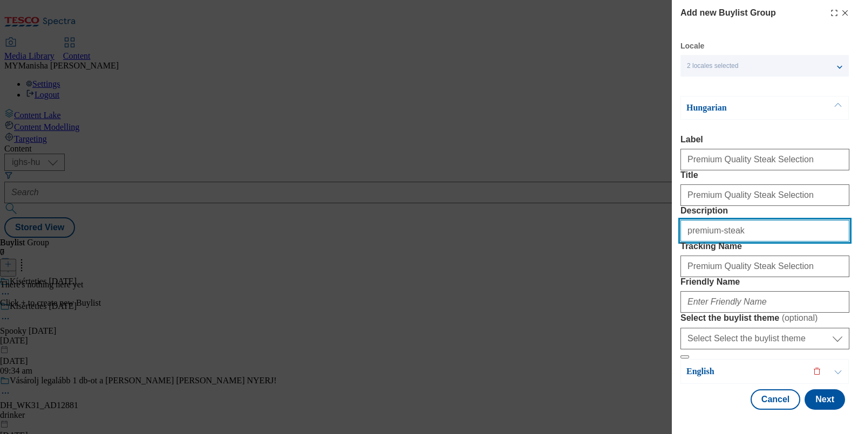
click at [745, 220] on input "premium-steak" at bounding box center [765, 231] width 169 height 22
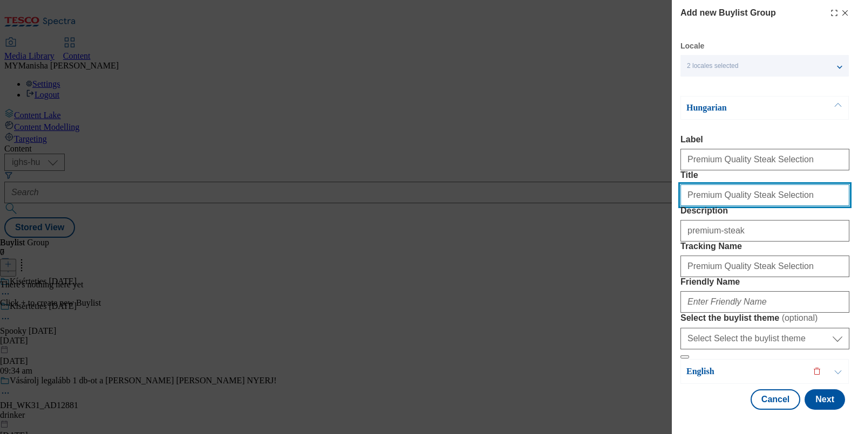
click at [796, 206] on input "Premium Quality Steak Selection" at bounding box center [765, 196] width 169 height 22
type input "P"
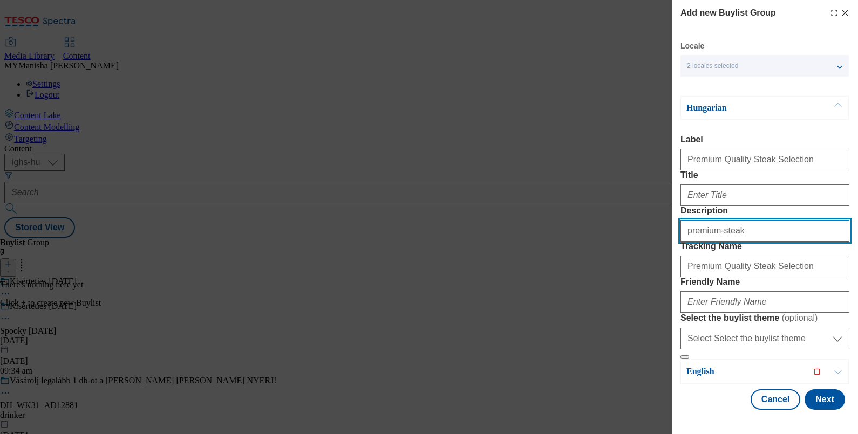
click at [740, 242] on input "premium-steak" at bounding box center [765, 231] width 169 height 22
type input "p"
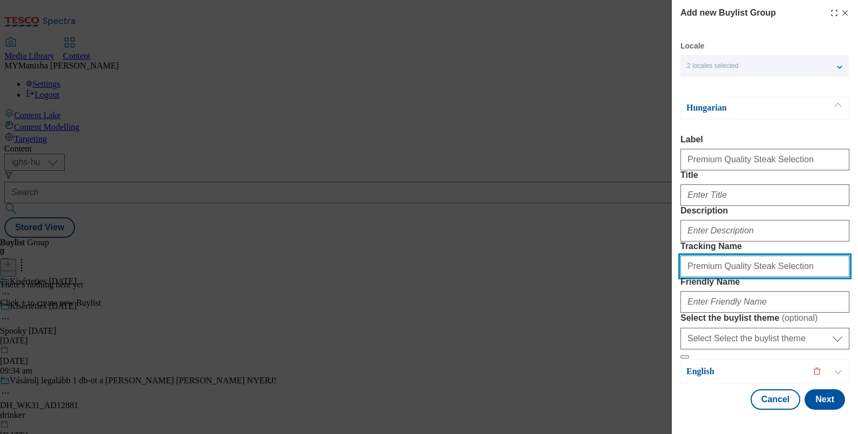
click at [793, 256] on input "Premium Quality Steak Selection" at bounding box center [765, 267] width 169 height 22
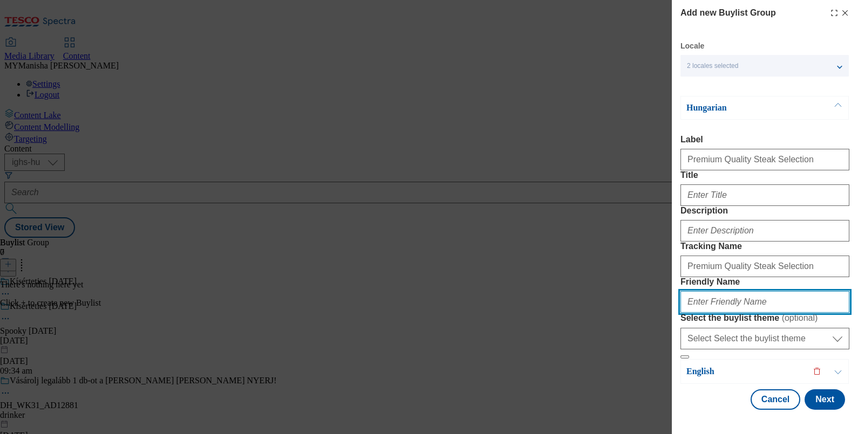
click at [735, 291] on input "Friendly Name" at bounding box center [765, 302] width 169 height 22
click at [758, 291] on input "Friendly Name" at bounding box center [765, 302] width 169 height 22
paste input "Premium Quality Steak Selection"
type input "Premium Quality Steak Selection"
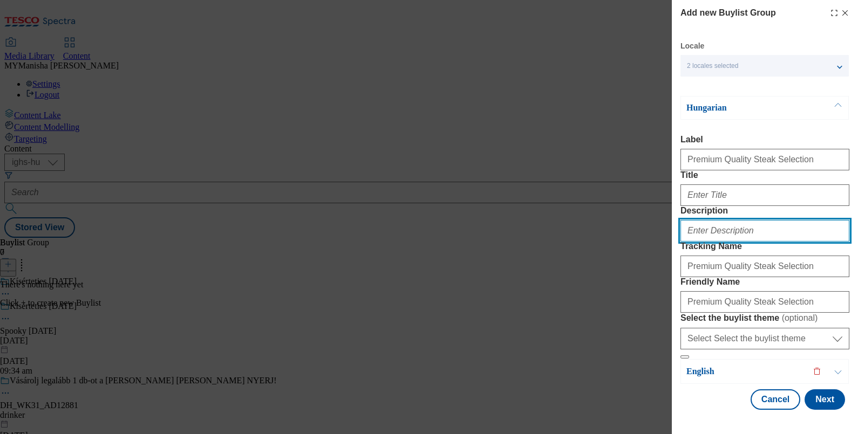
click at [750, 242] on input "Description" at bounding box center [765, 231] width 169 height 22
paste input "Premium Quality Steak Selection"
type input "Premium Quality Steak Selection"
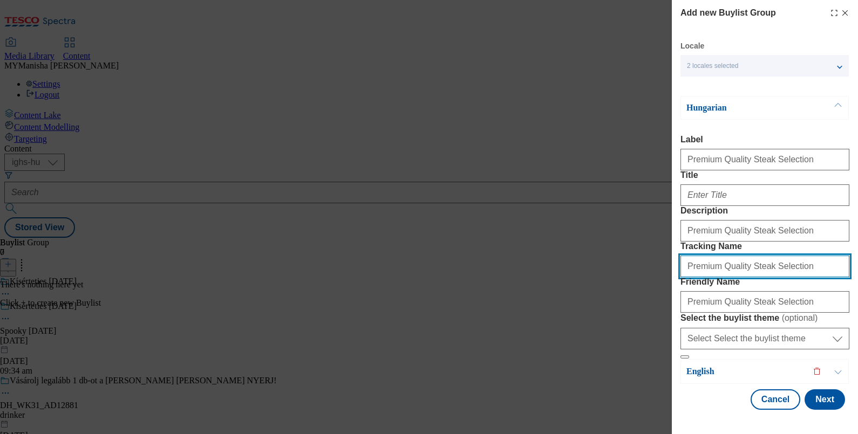
click at [788, 256] on input "Premium Quality Steak Selection" at bounding box center [765, 267] width 169 height 22
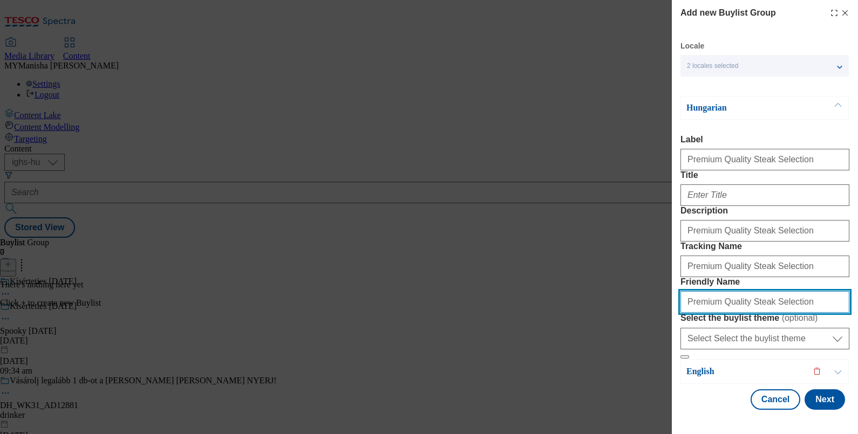
click at [786, 291] on input "Premium Quality Steak Selection" at bounding box center [765, 302] width 169 height 22
type input "P"
type input "premium-steak"
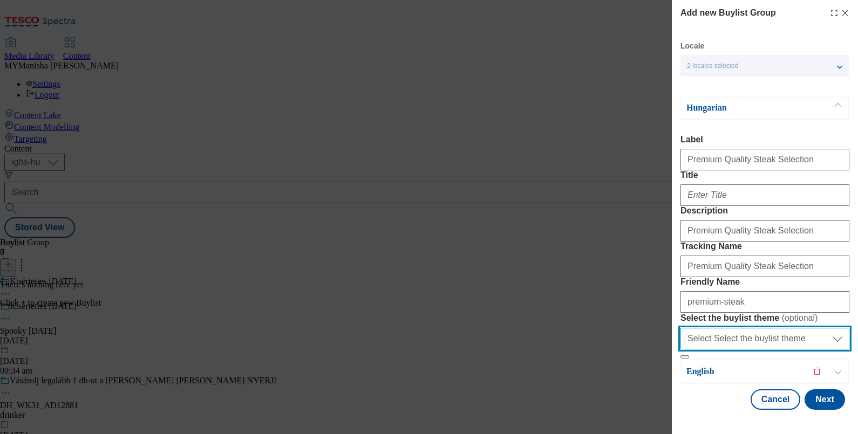
click at [757, 329] on select "Select Select the buylist theme default fandf" at bounding box center [765, 339] width 169 height 22
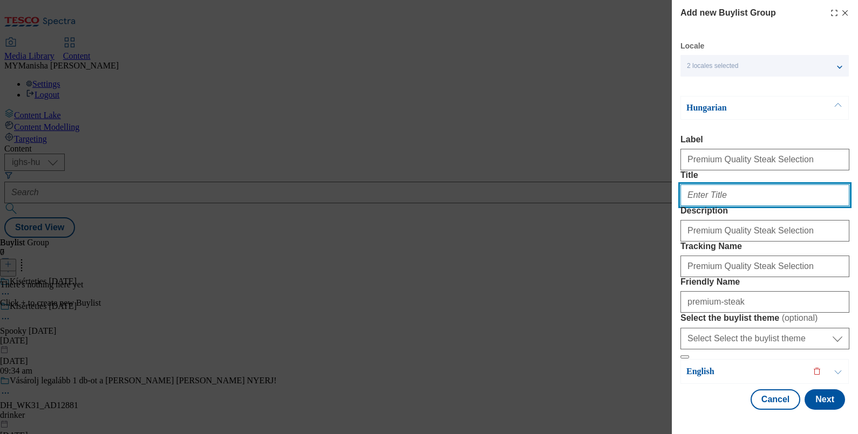
click at [712, 206] on input "Title" at bounding box center [765, 196] width 169 height 22
paste input "Kiváló minőségű steakválaszték"
type input "Kiváló minőségű steakválaszték"
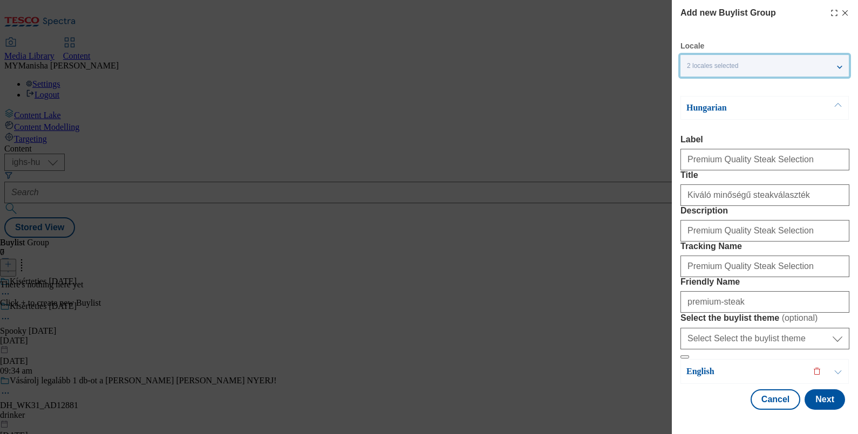
click at [836, 66] on div "2 locales selected" at bounding box center [765, 66] width 168 height 22
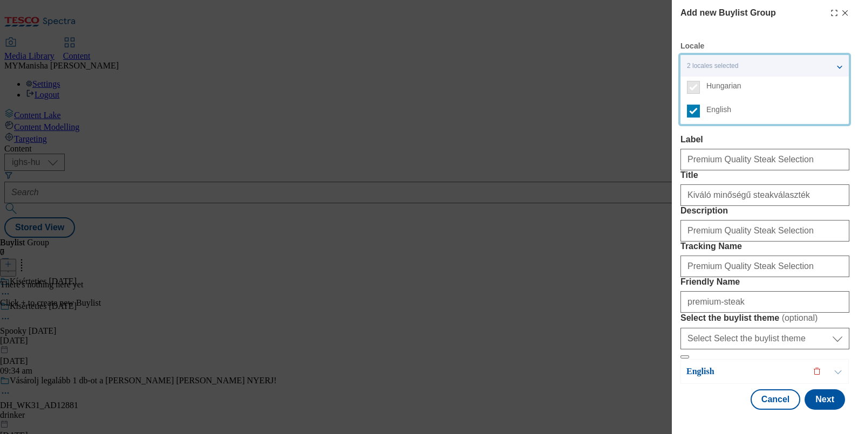
click at [823, 138] on label "Label" at bounding box center [765, 140] width 169 height 10
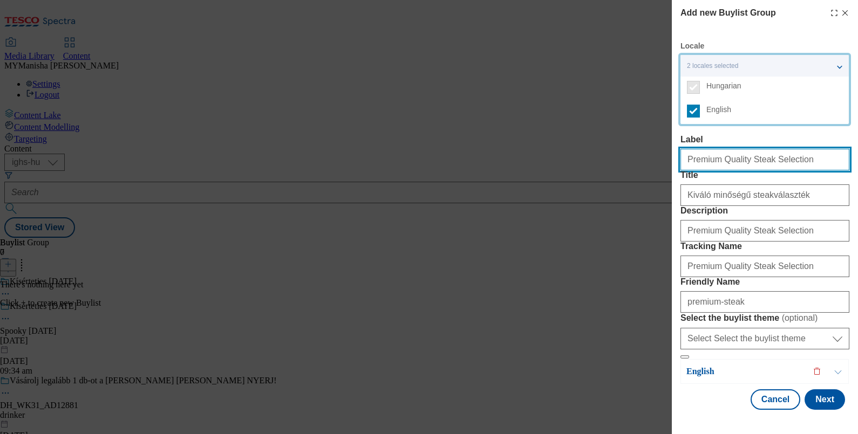
click at [823, 149] on input "Premium Quality Steak Selection" at bounding box center [765, 160] width 169 height 22
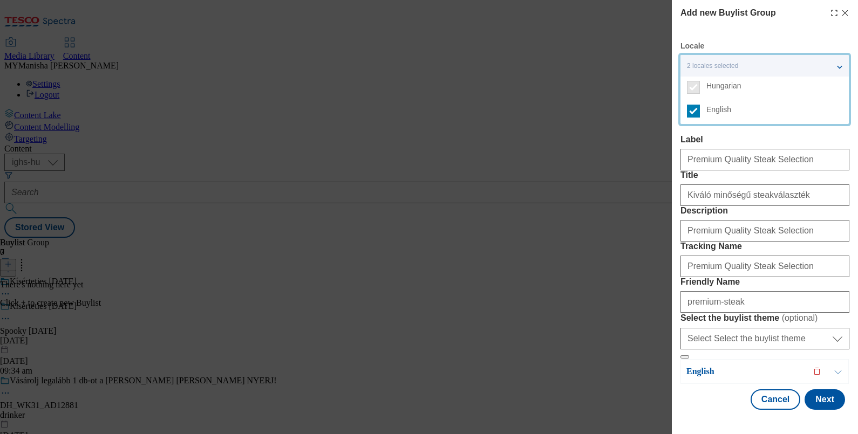
click at [835, 68] on div "2 locales selected" at bounding box center [765, 66] width 168 height 22
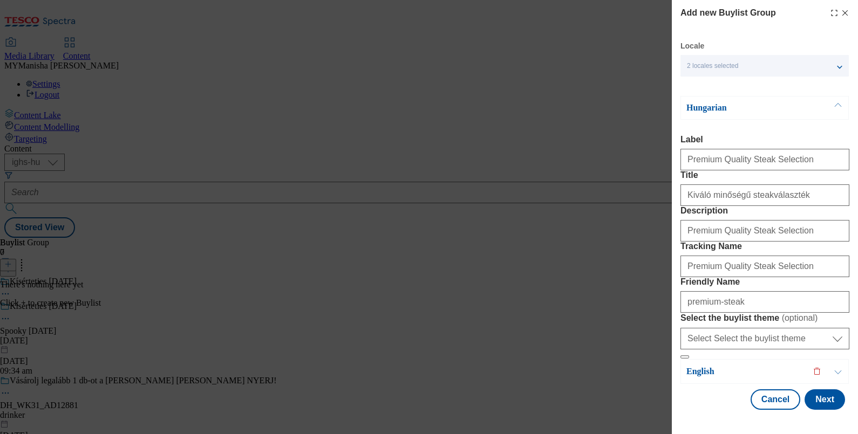
click at [836, 107] on button "Modal" at bounding box center [838, 108] width 21 height 23
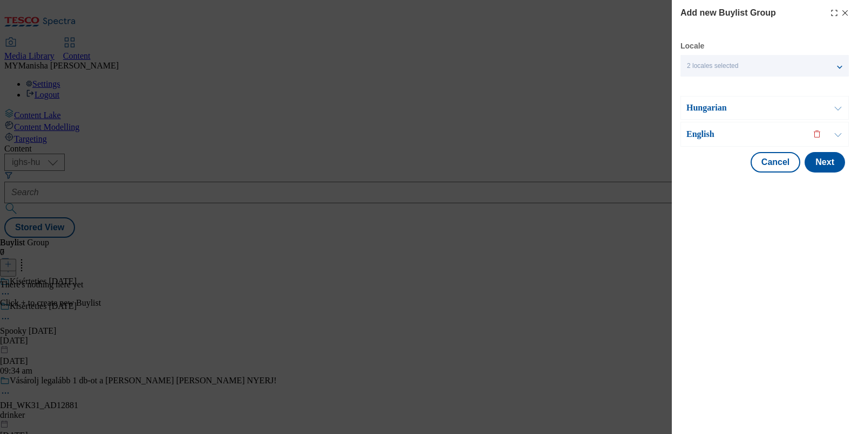
click at [837, 138] on button "Modal" at bounding box center [838, 135] width 21 height 24
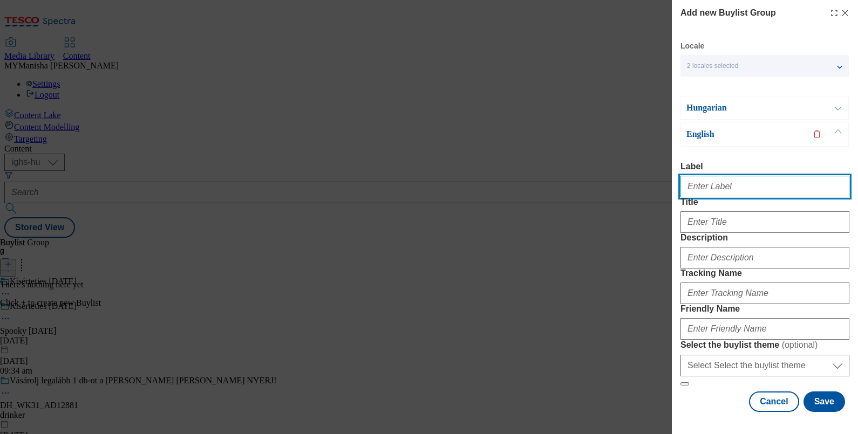
click at [742, 185] on input "Label" at bounding box center [765, 187] width 169 height 22
paste input "Premium Quality Steak Selection"
type input "Premium Quality Steak Selection"
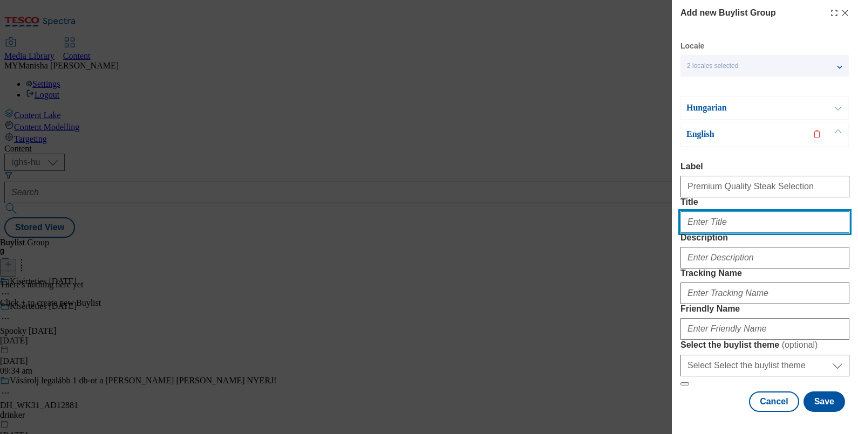
paste input "Premium Quality Steak Selection"
type input "Premium Quality Steak Selection"
paste input "Premium Quality Steak Selection"
type input "Premium Quality Steak Selection"
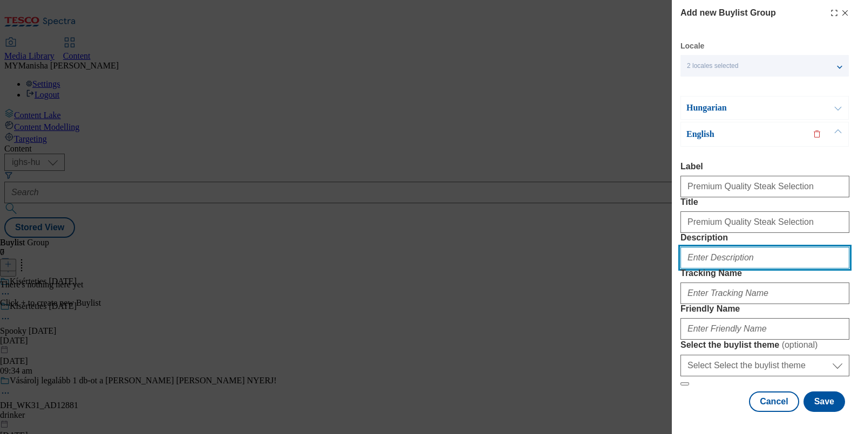
paste input "Premium Quality Steak Selection"
type input "Premium Quality Steak Selection"
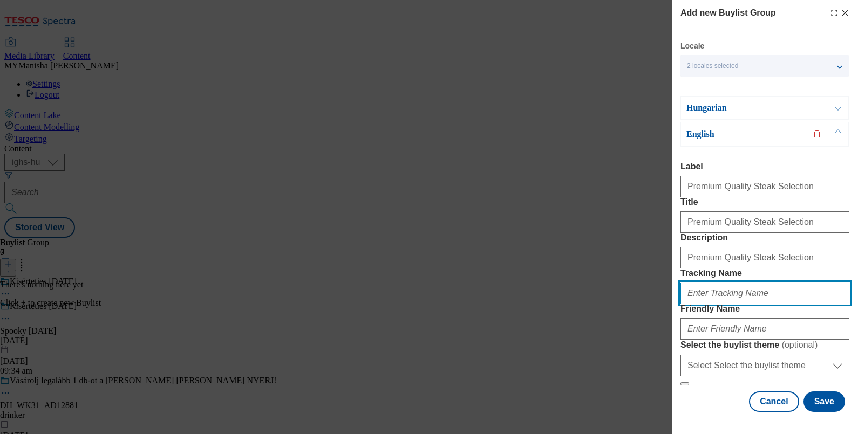
scroll to position [105, 0]
paste input "Premium Quality Steak Selection"
type input "Premium Quality Steak Selection"
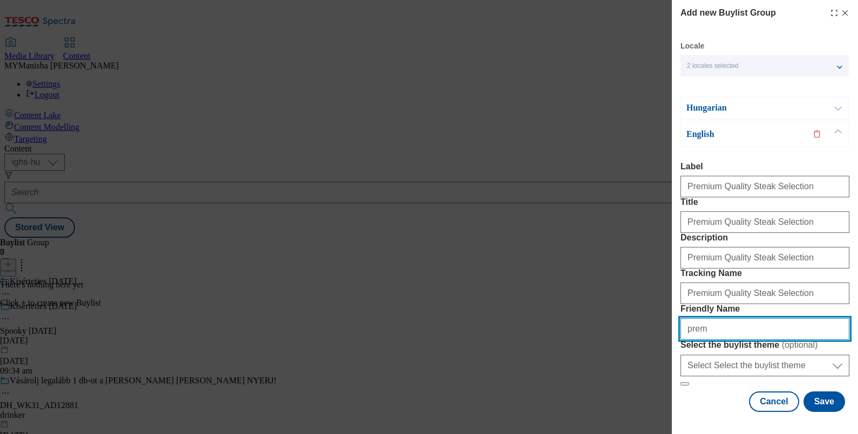
type input "premium-steak"
click at [838, 110] on button "Modal" at bounding box center [838, 108] width 21 height 23
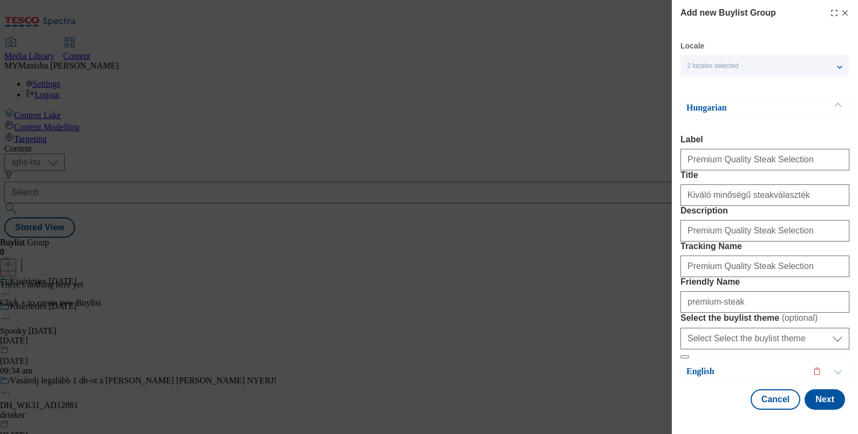
scroll to position [103, 0]
click at [814, 400] on button "Next" at bounding box center [825, 400] width 40 height 21
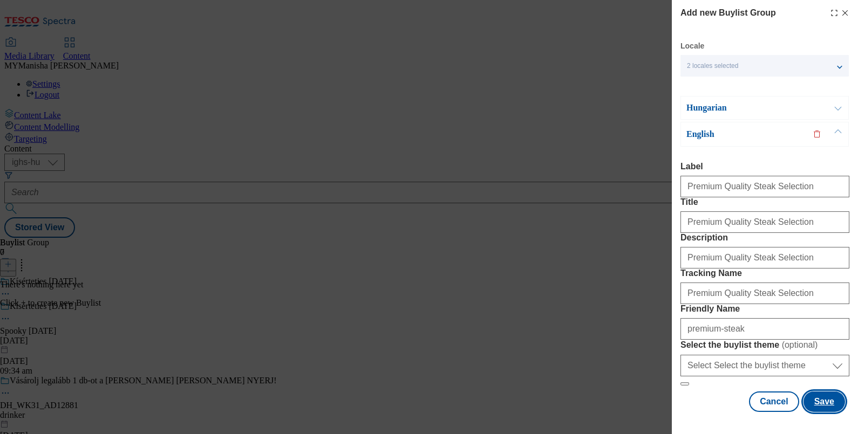
scroll to position [0, 2]
click at [831, 105] on button "Modal" at bounding box center [838, 108] width 21 height 23
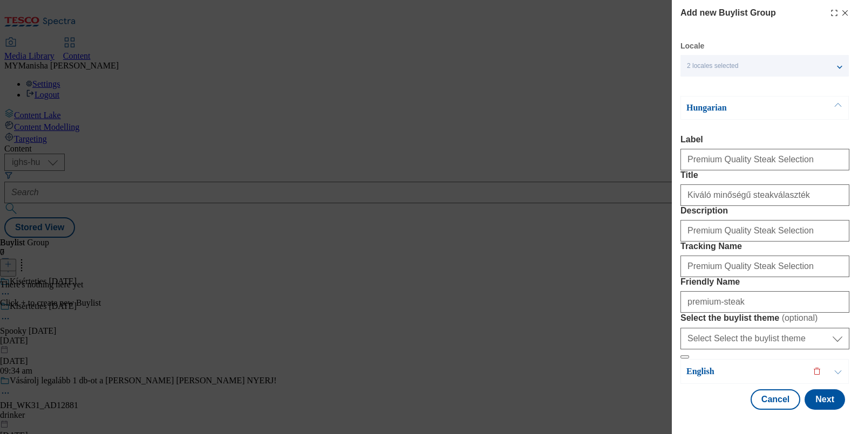
scroll to position [103, 2]
click at [815, 400] on button "Next" at bounding box center [825, 400] width 40 height 21
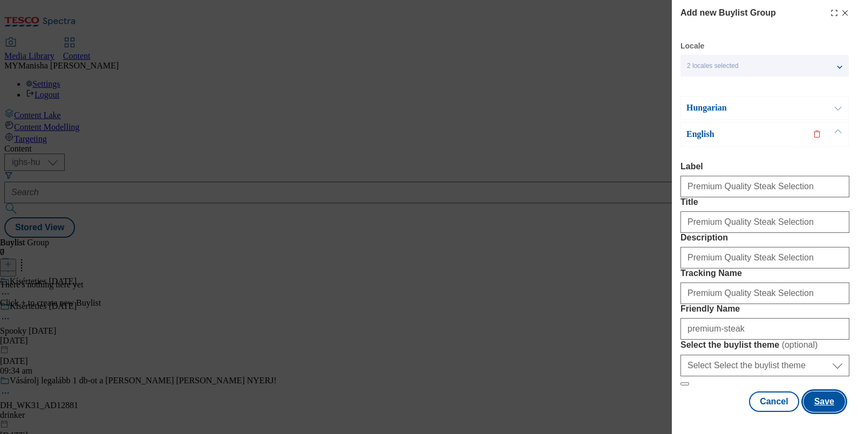
click at [815, 400] on button "Save" at bounding box center [825, 402] width 42 height 21
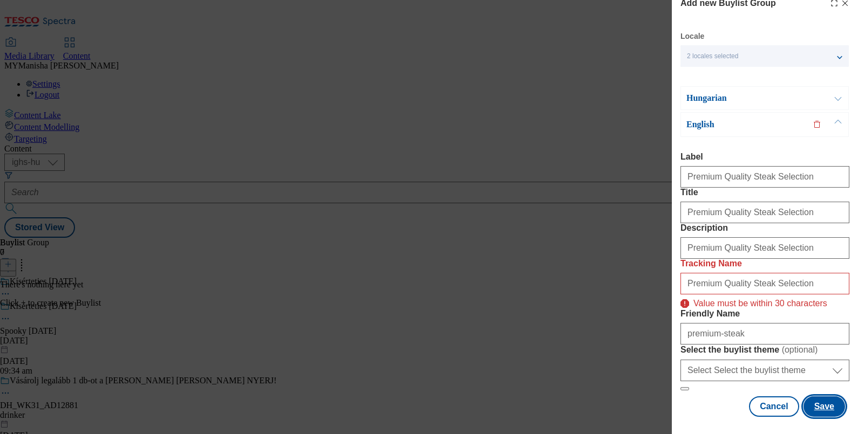
scroll to position [118, 2]
